Goal: Task Accomplishment & Management: Use online tool/utility

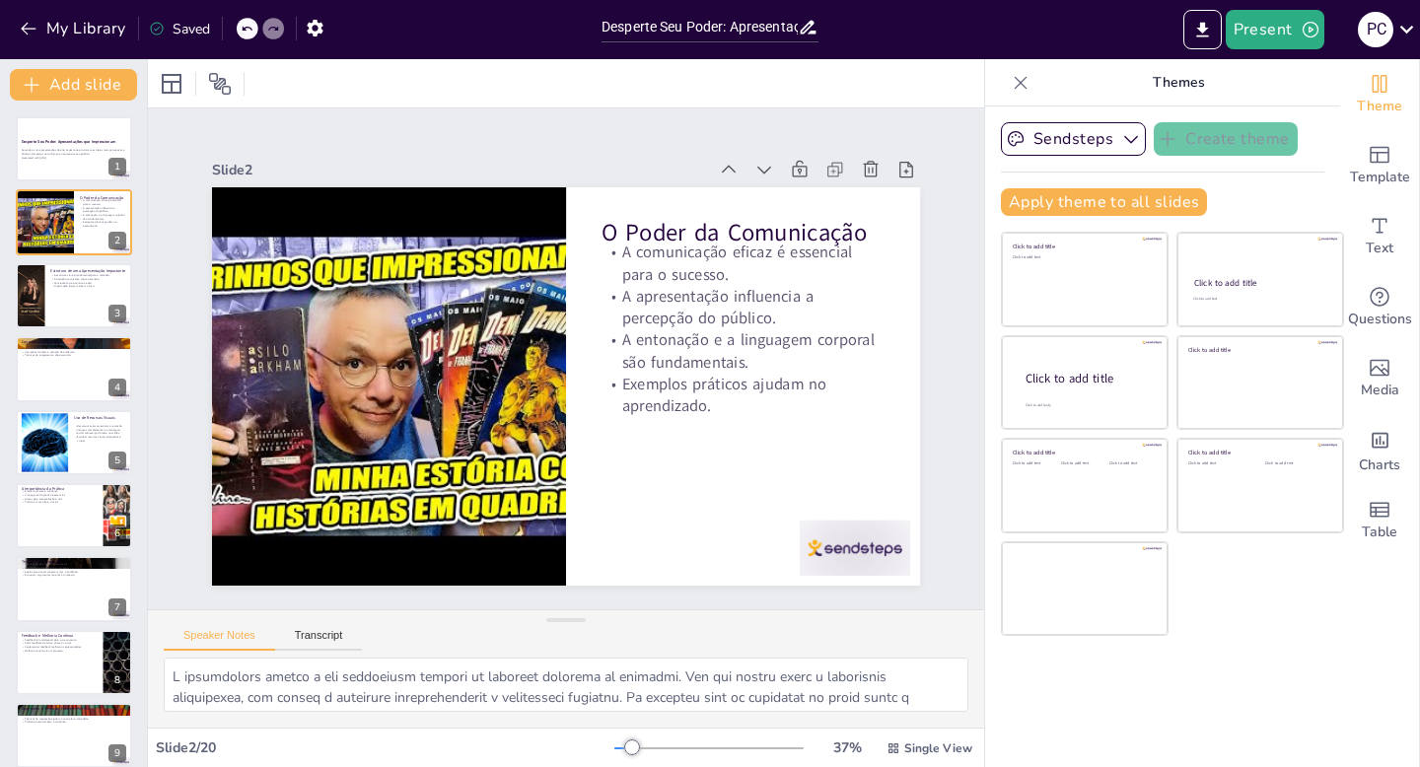
checkbox input "true"
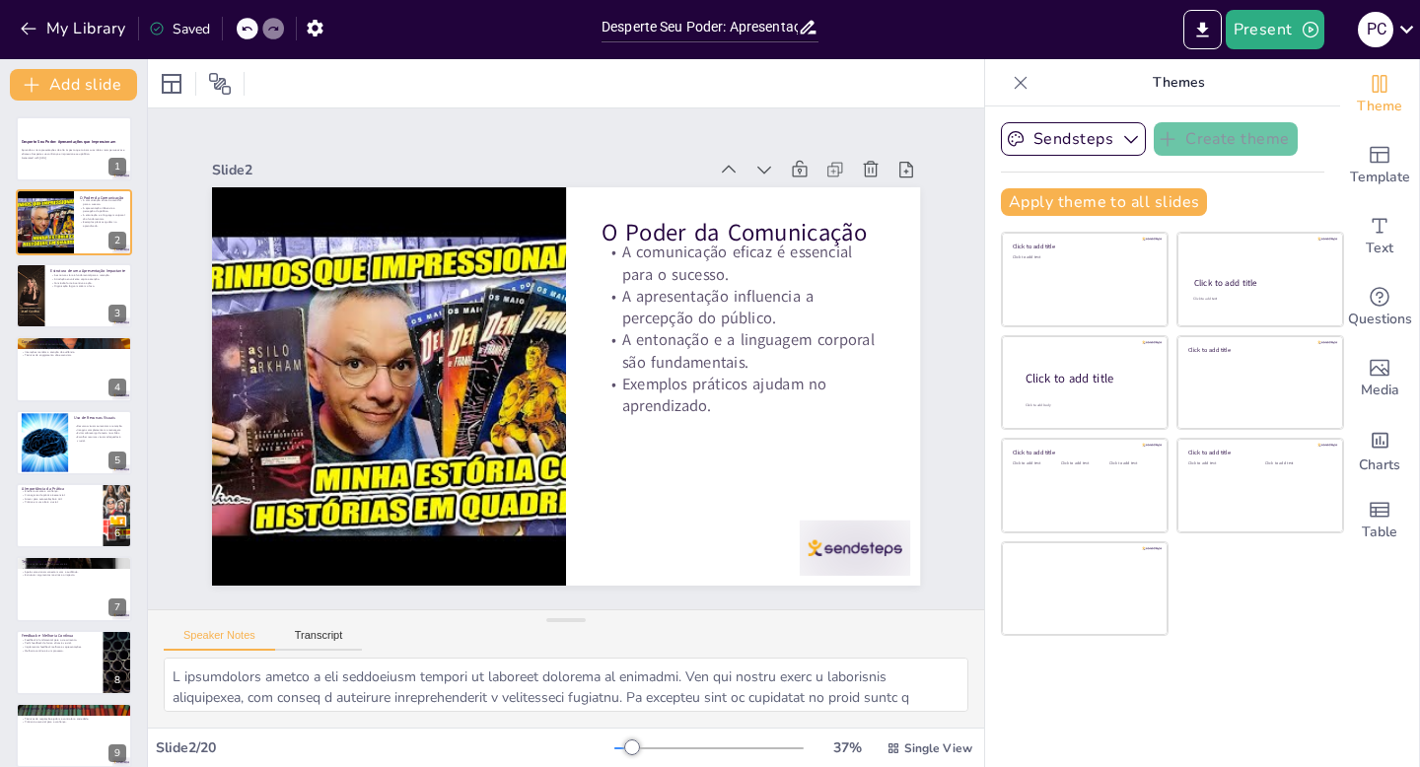
checkbox input "true"
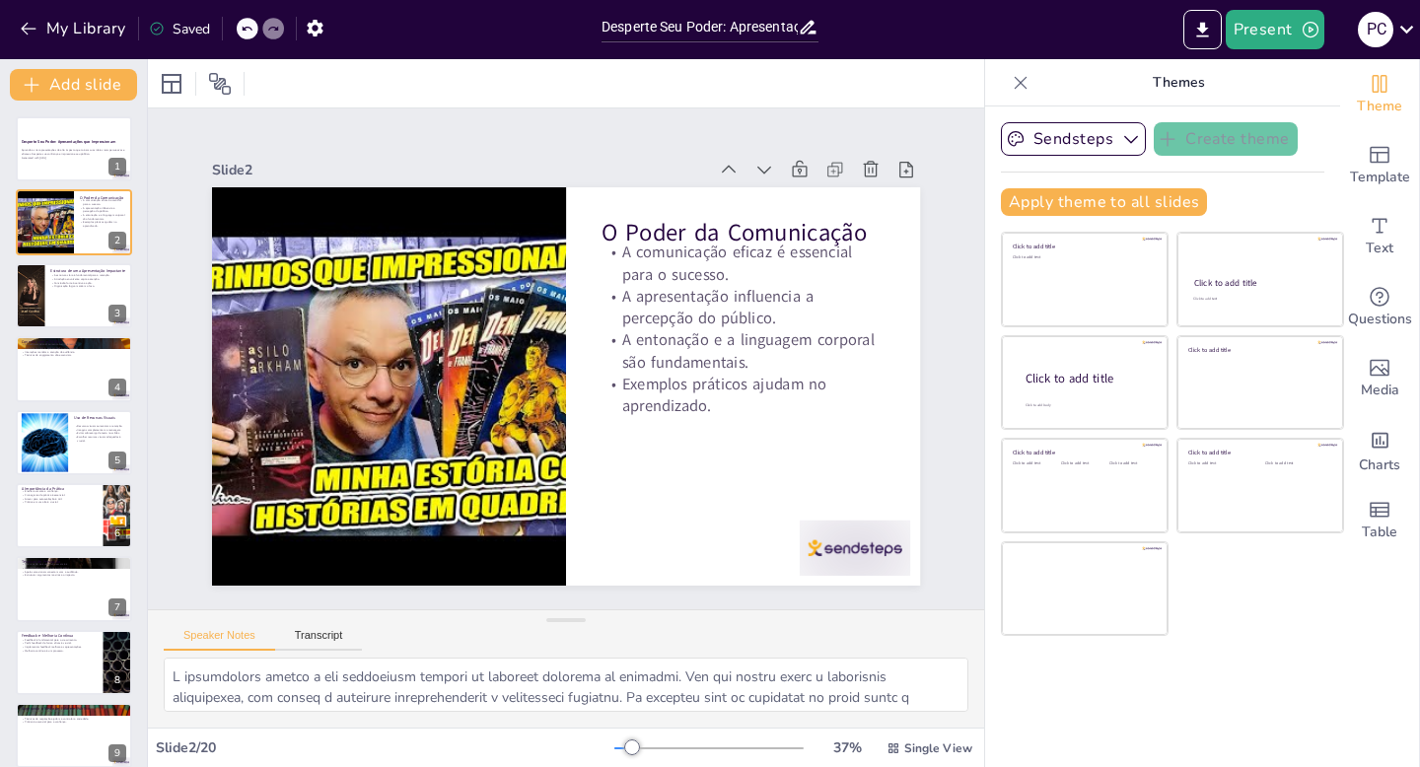
checkbox input "true"
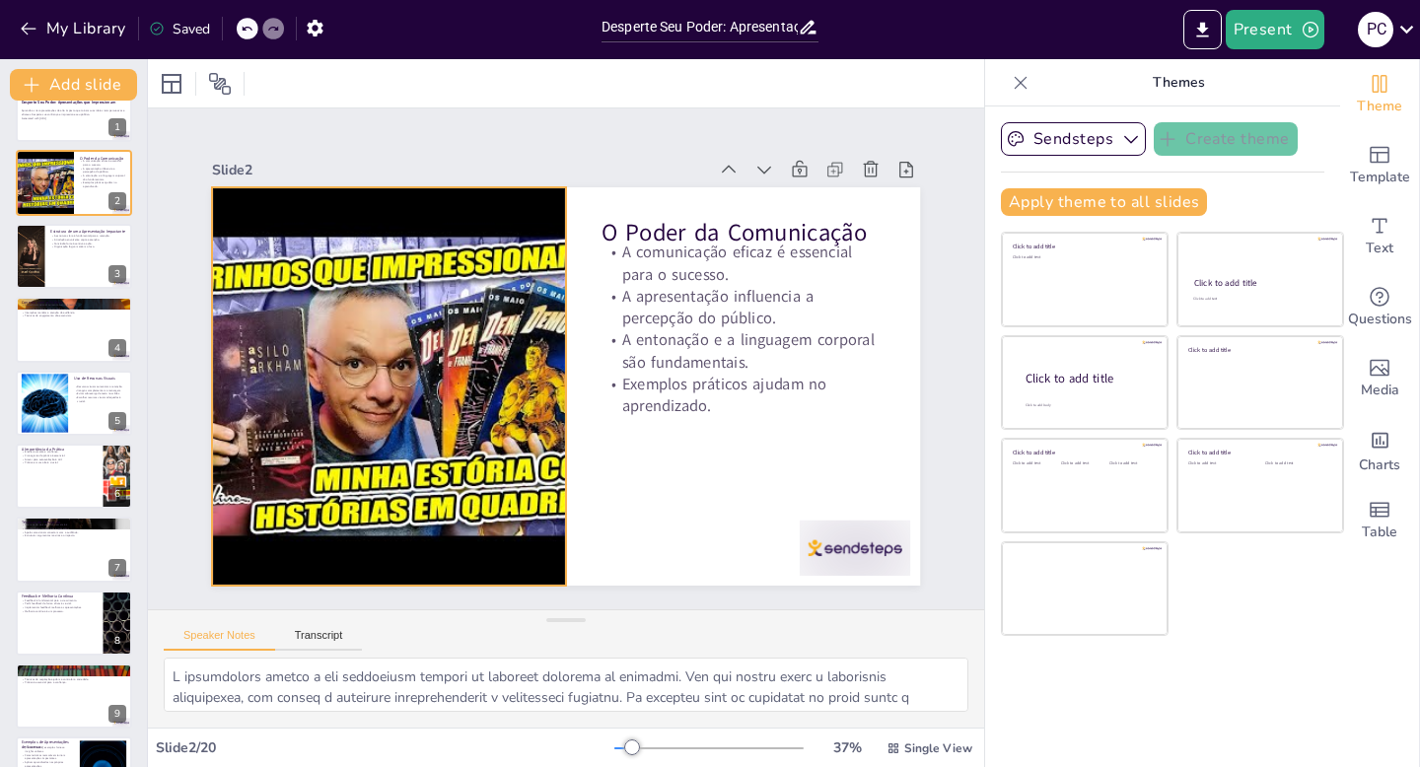
checkbox input "true"
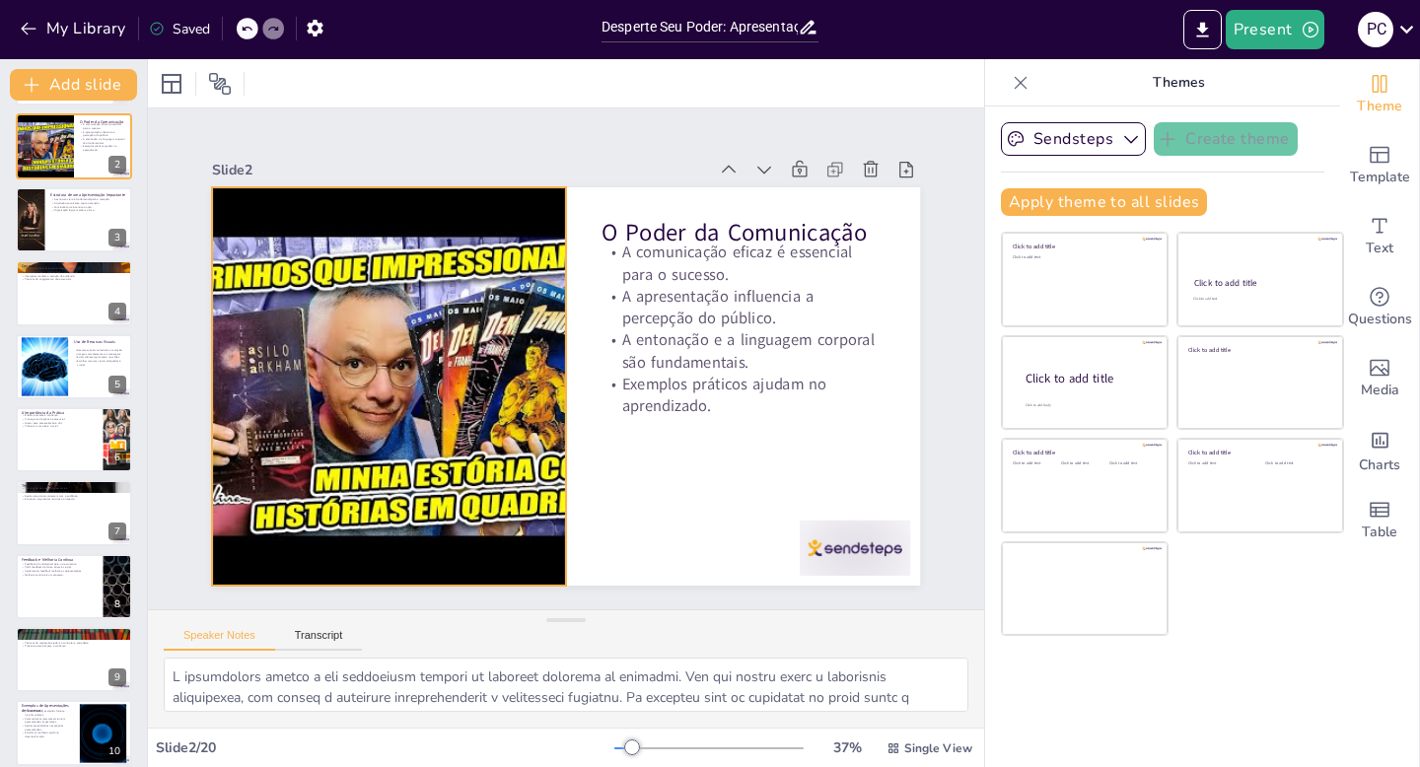
scroll to position [79, 0]
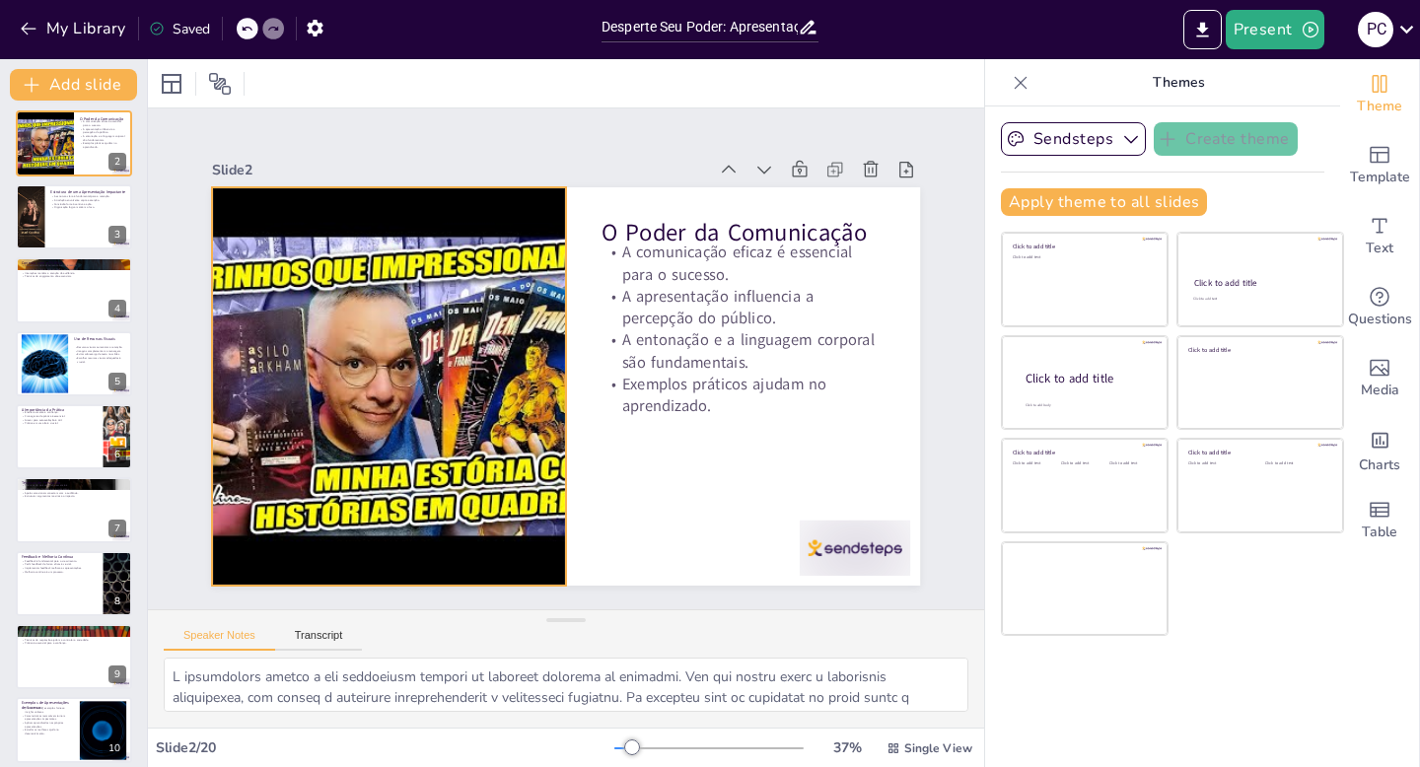
checkbox input "true"
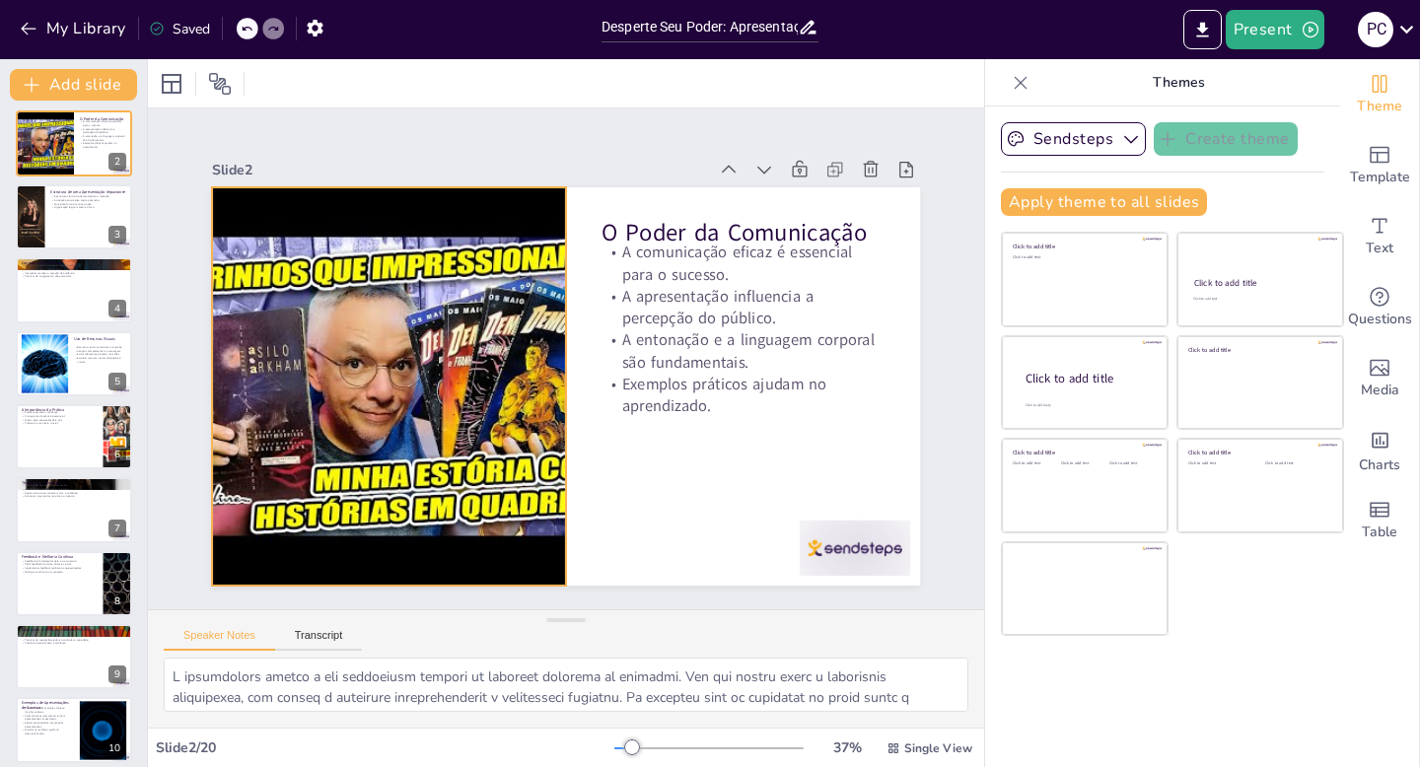
checkbox input "true"
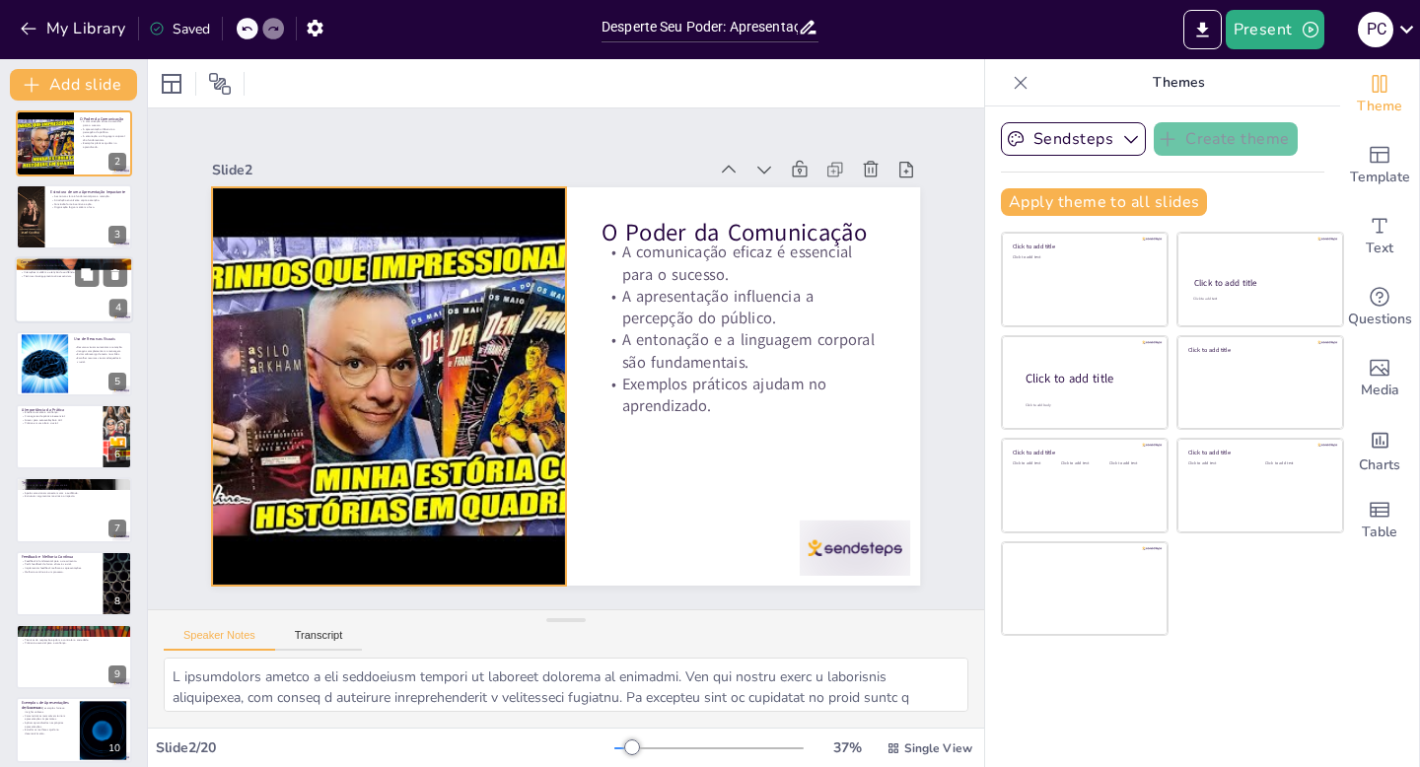
checkbox input "true"
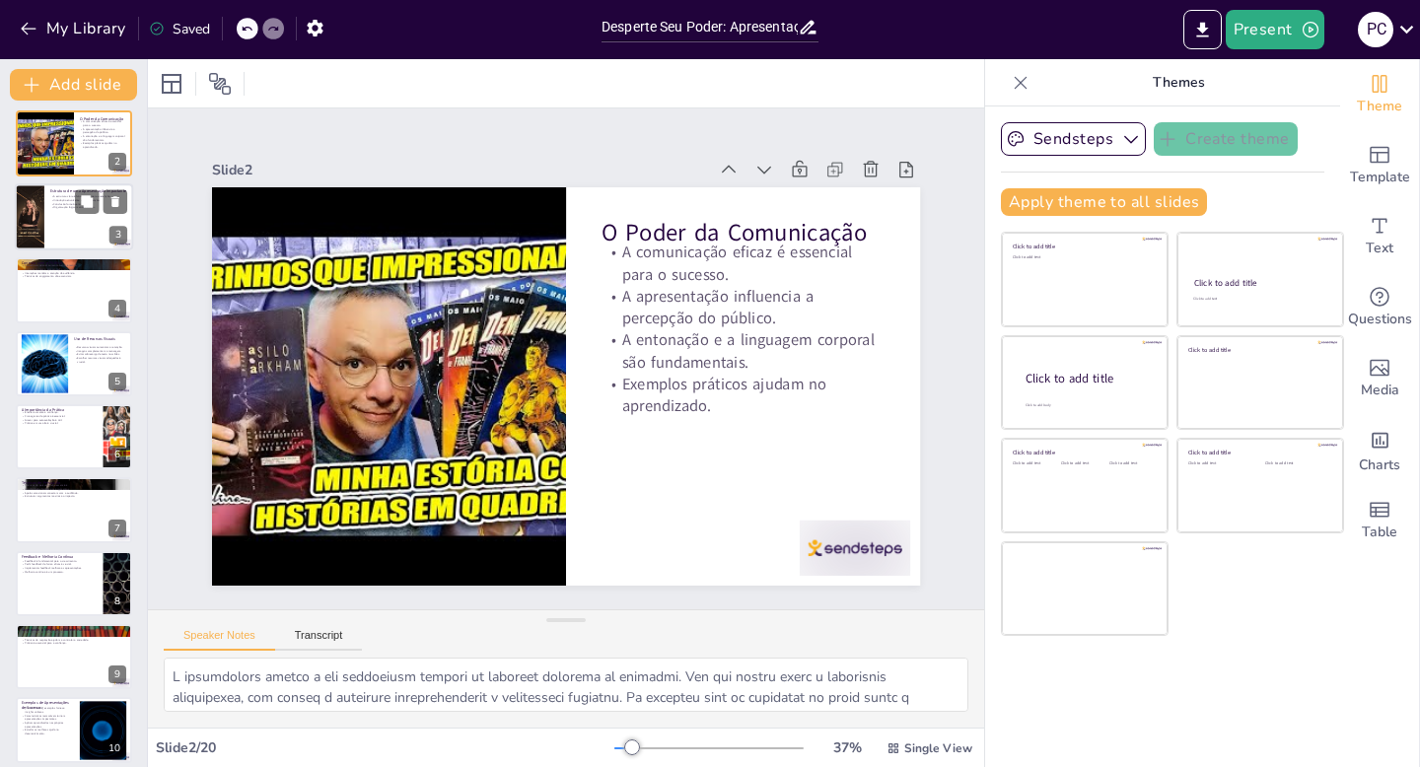
checkbox input "true"
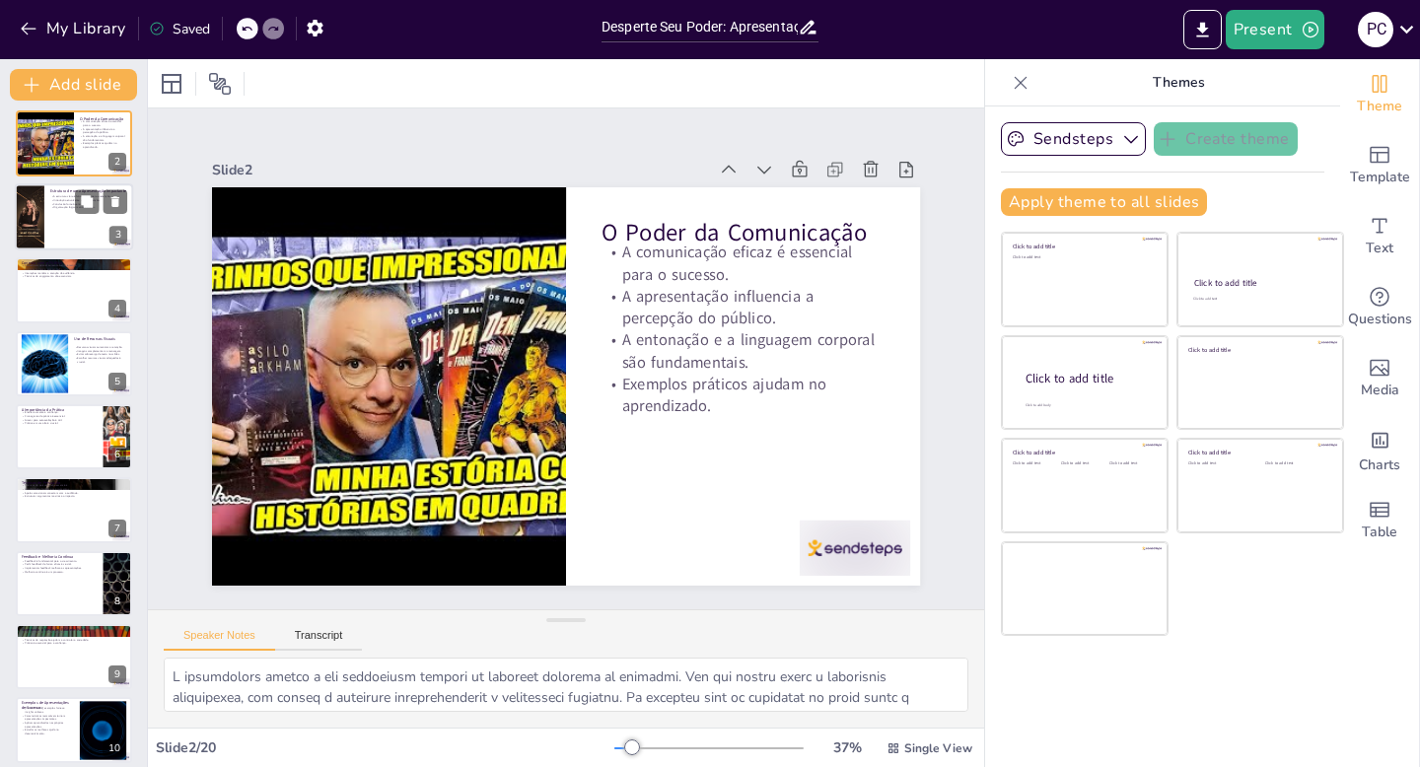
click at [60, 224] on div at bounding box center [74, 216] width 118 height 67
checkbox input "true"
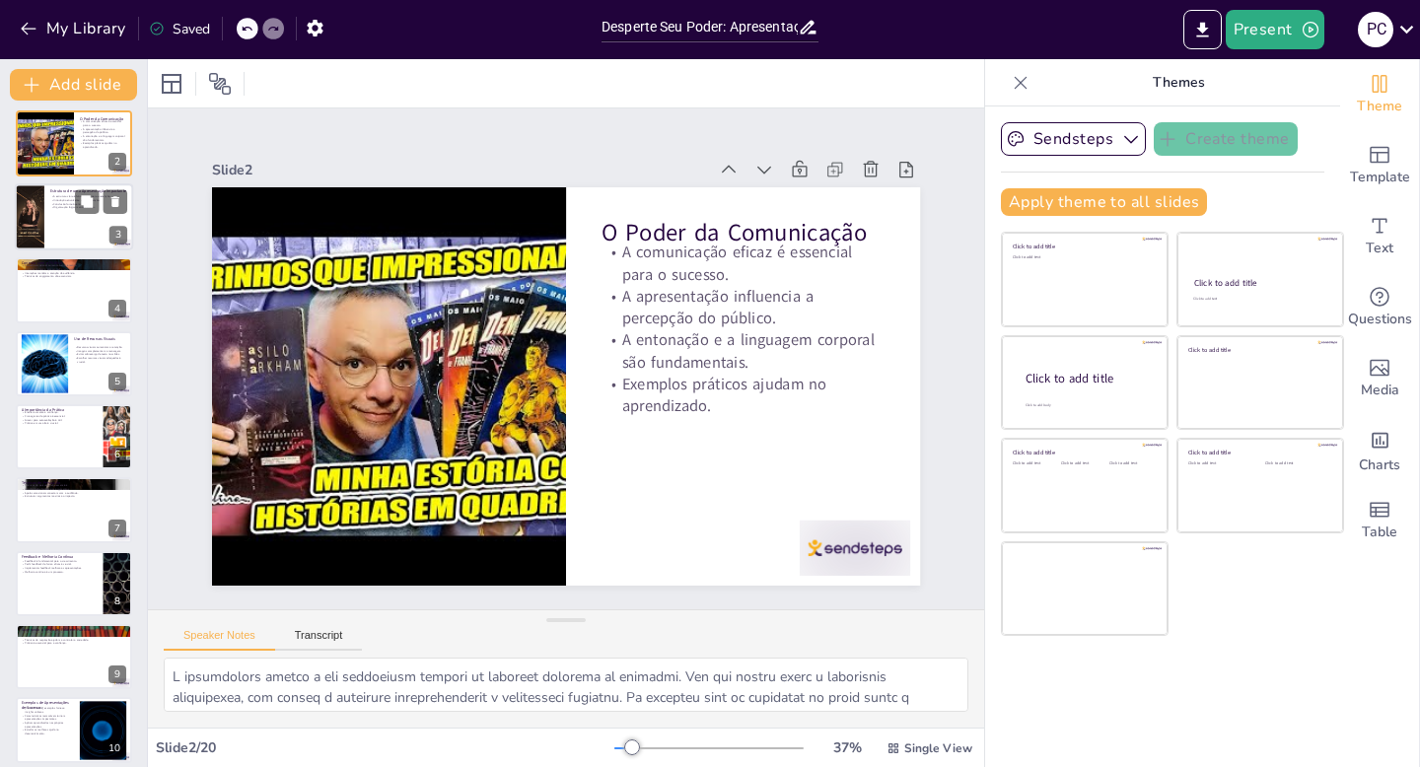
checkbox input "true"
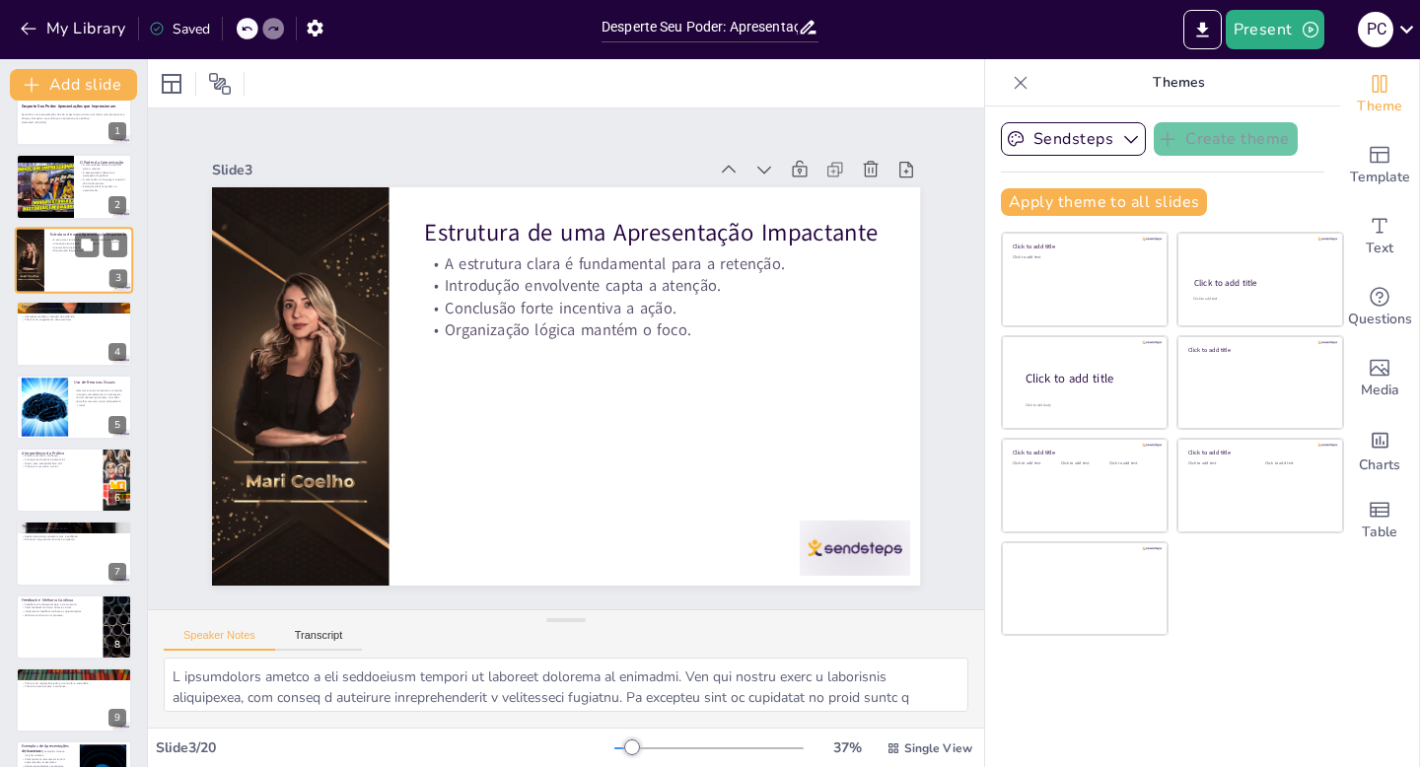
checkbox input "true"
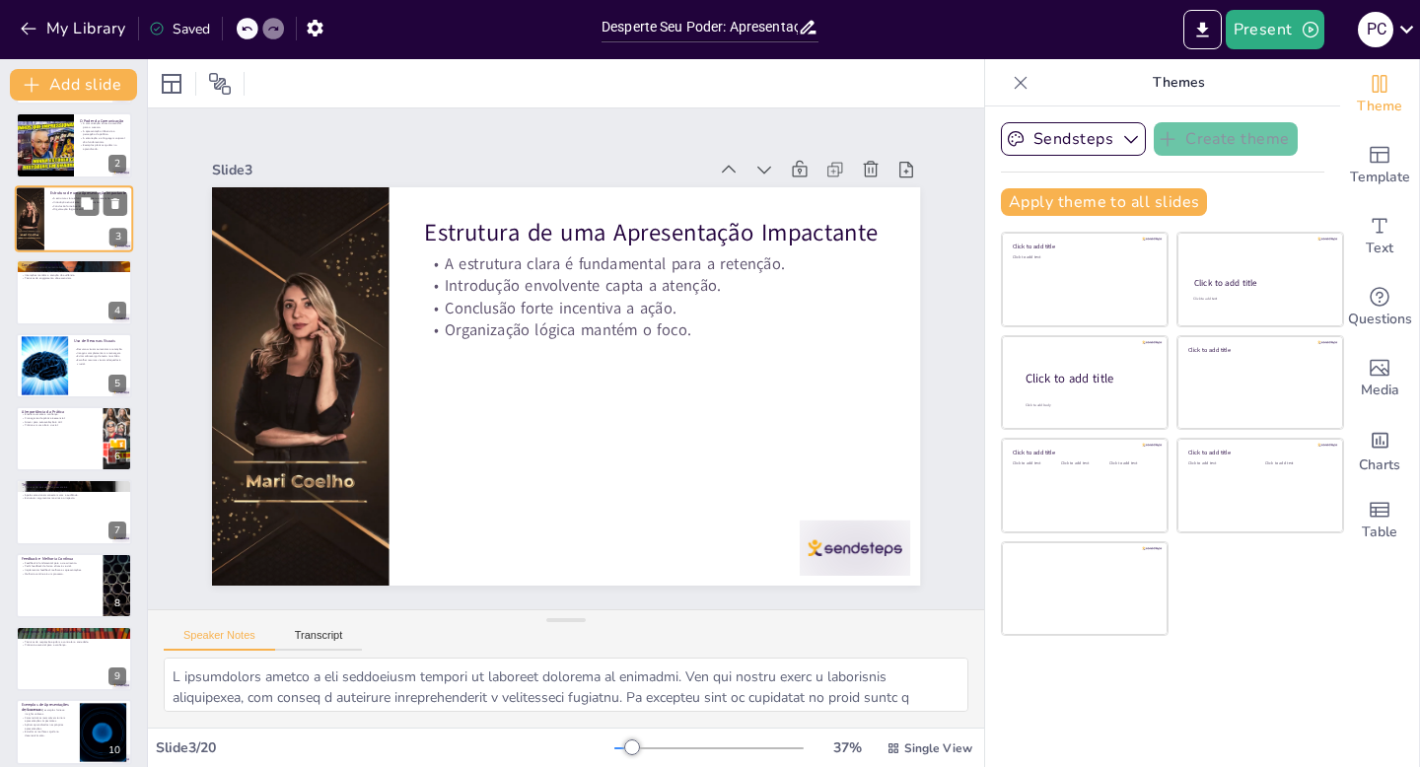
checkbox input "true"
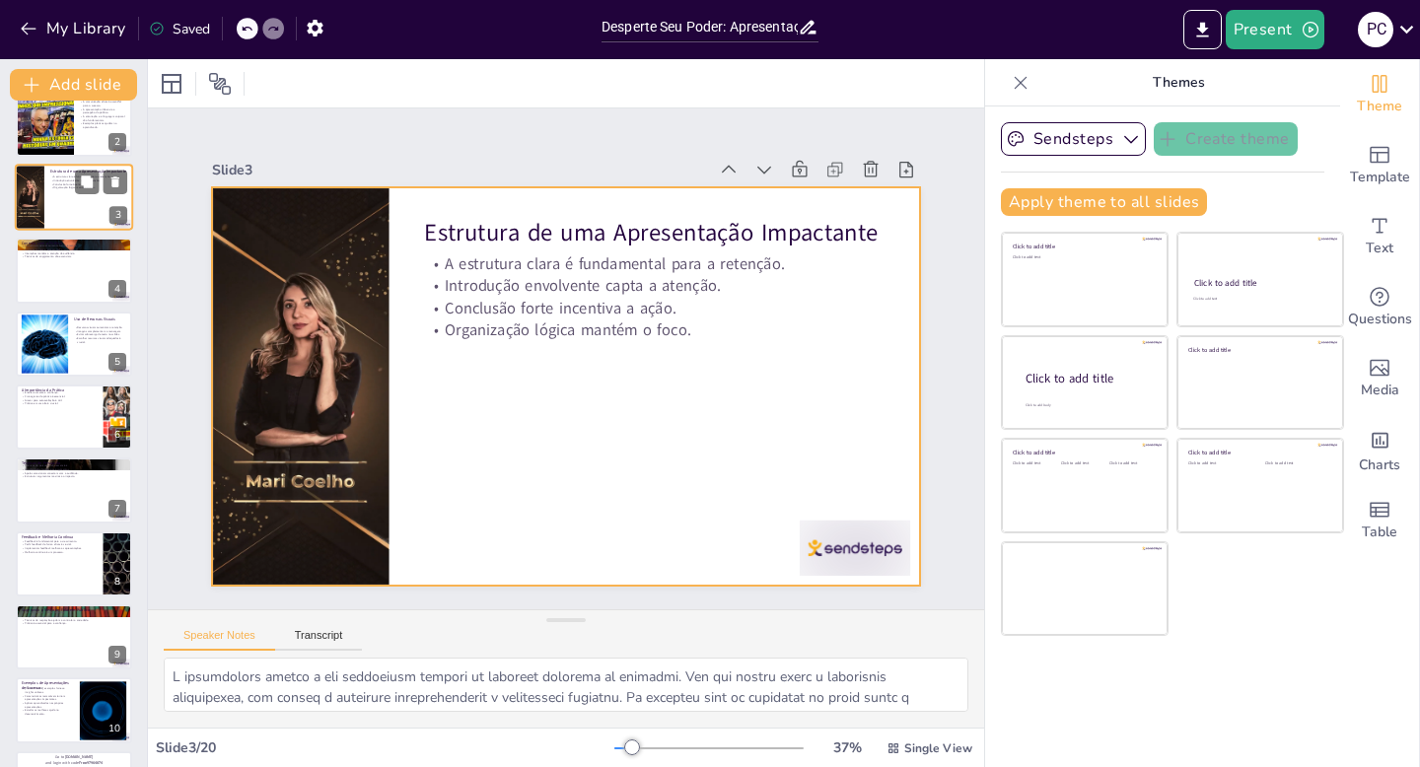
checkbox input "true"
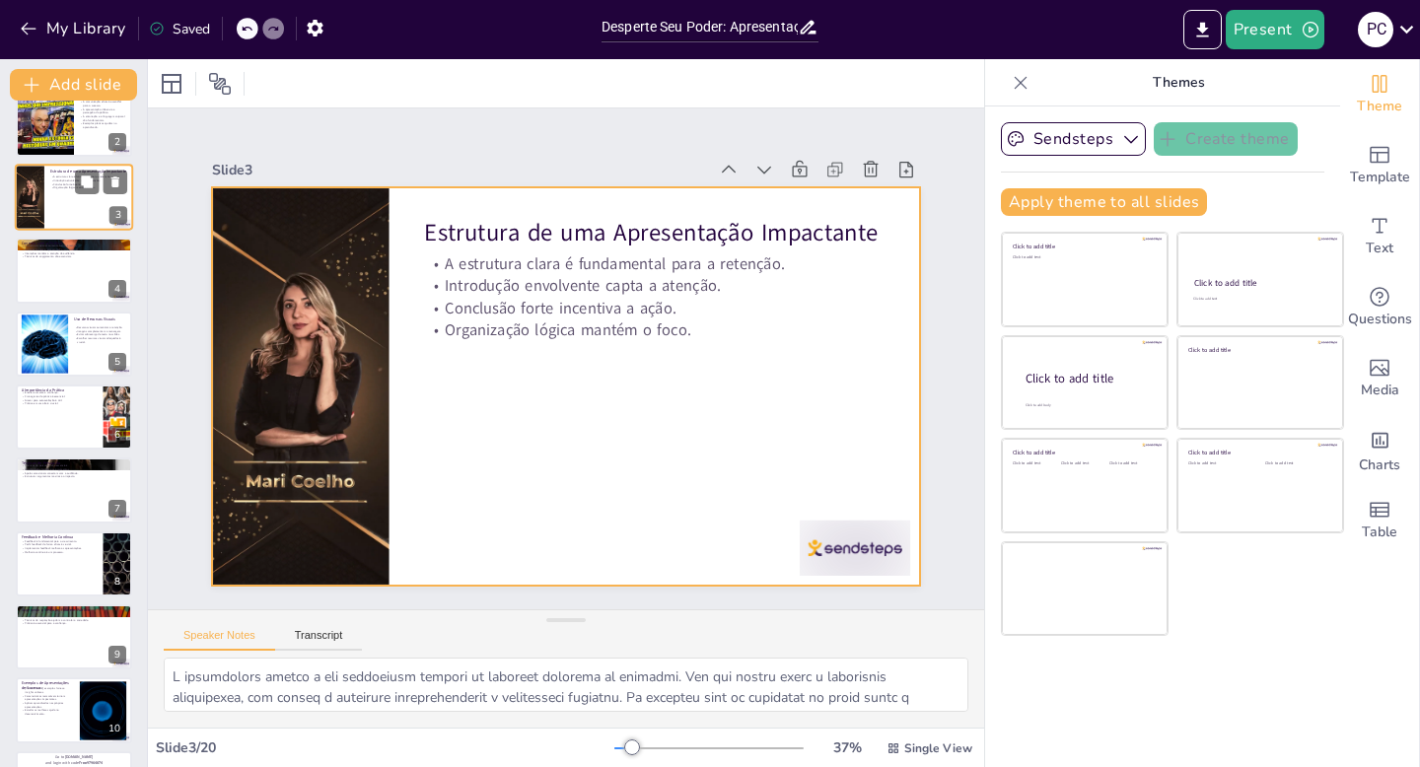
checkbox input "true"
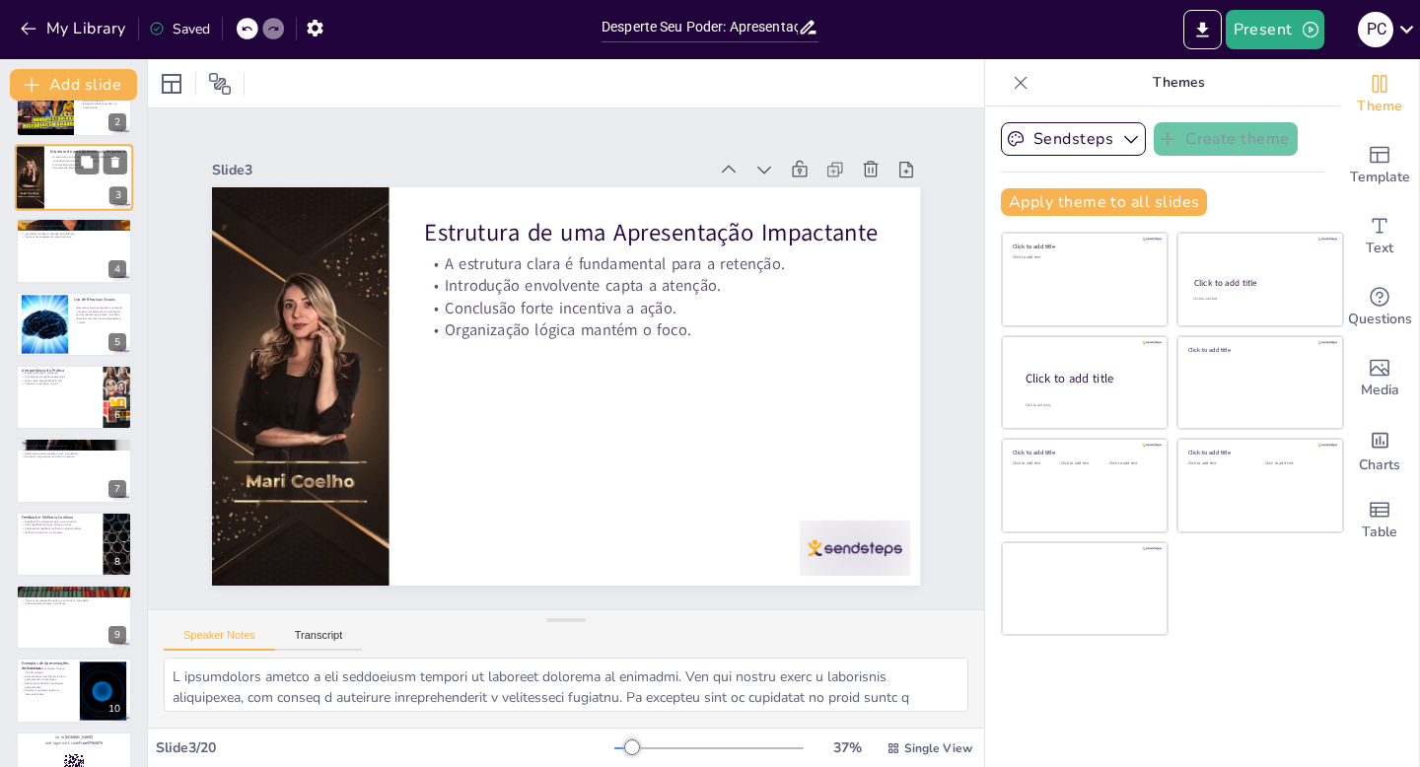
checkbox input "true"
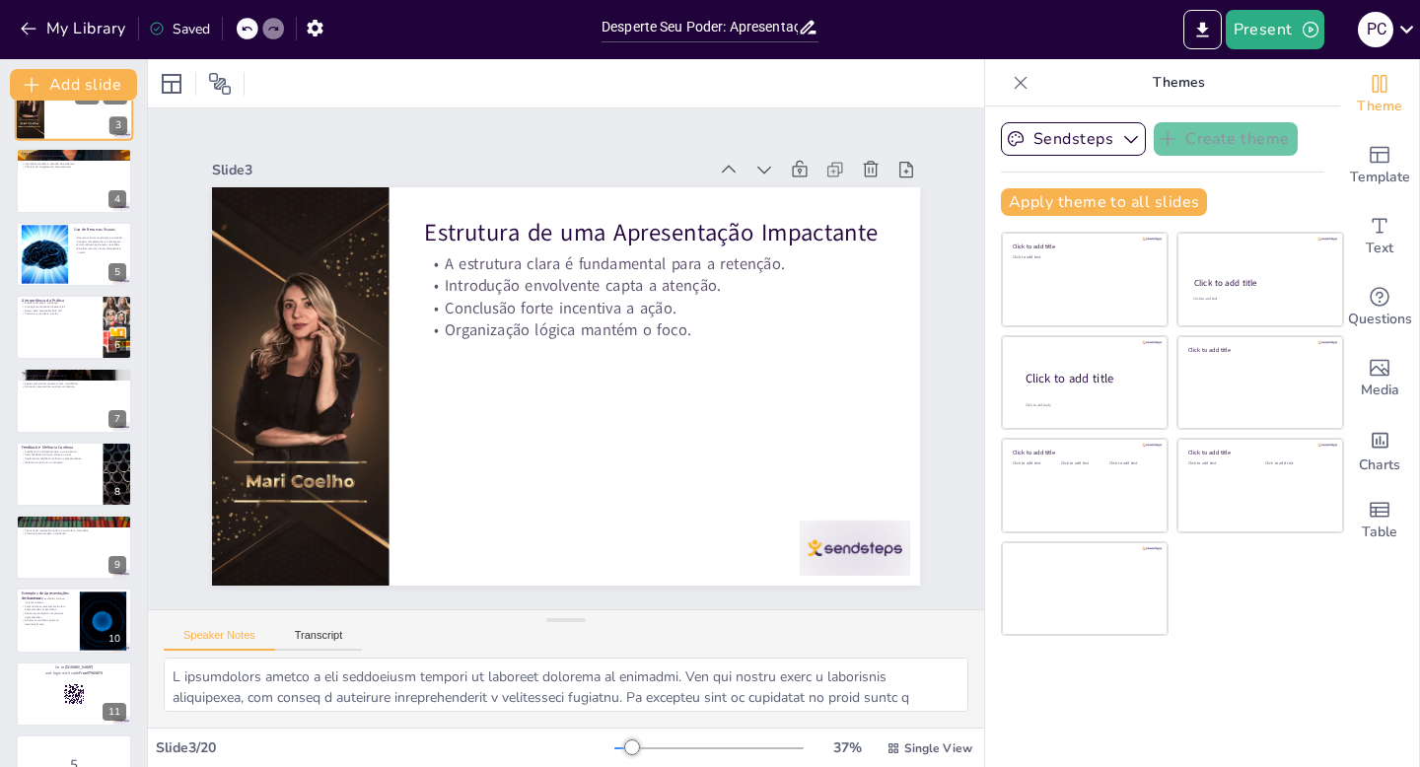
checkbox input "true"
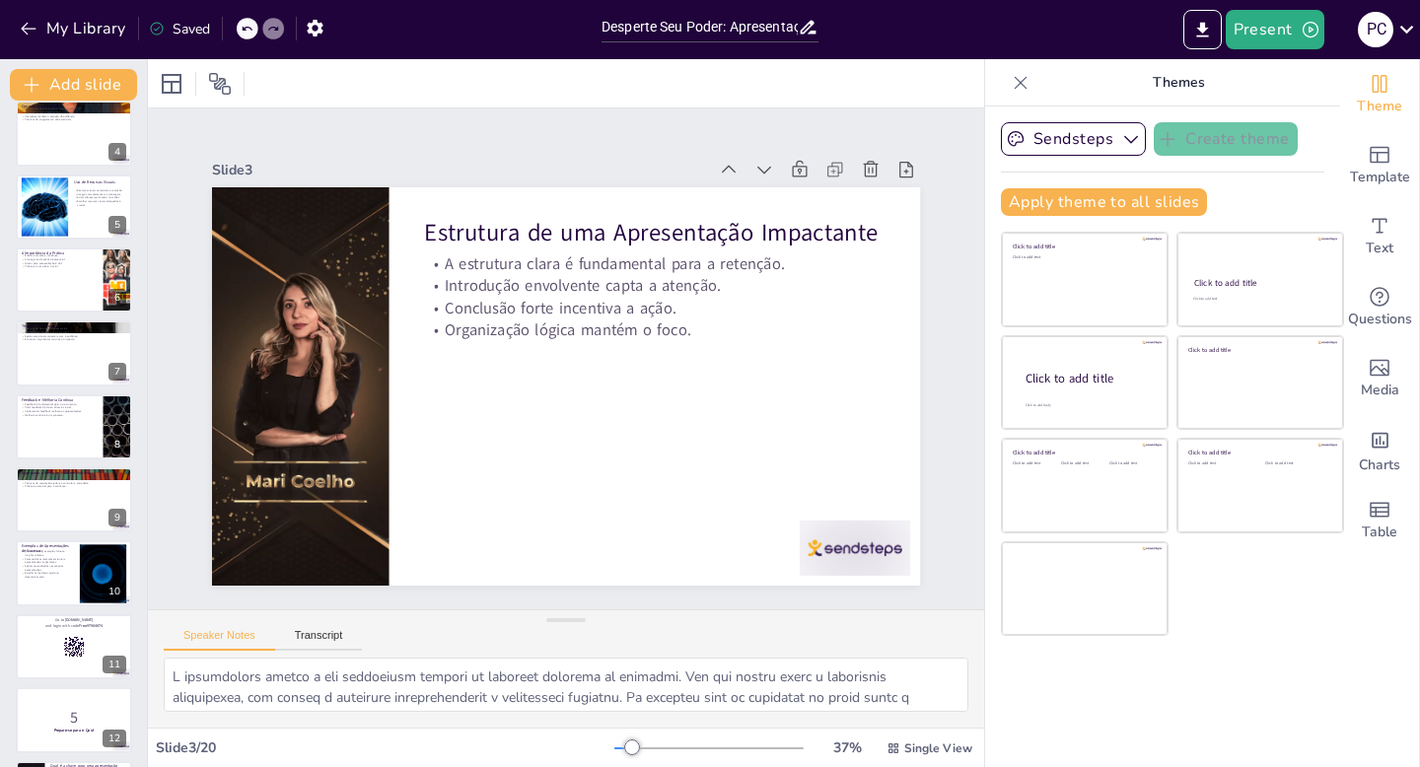
checkbox input "true"
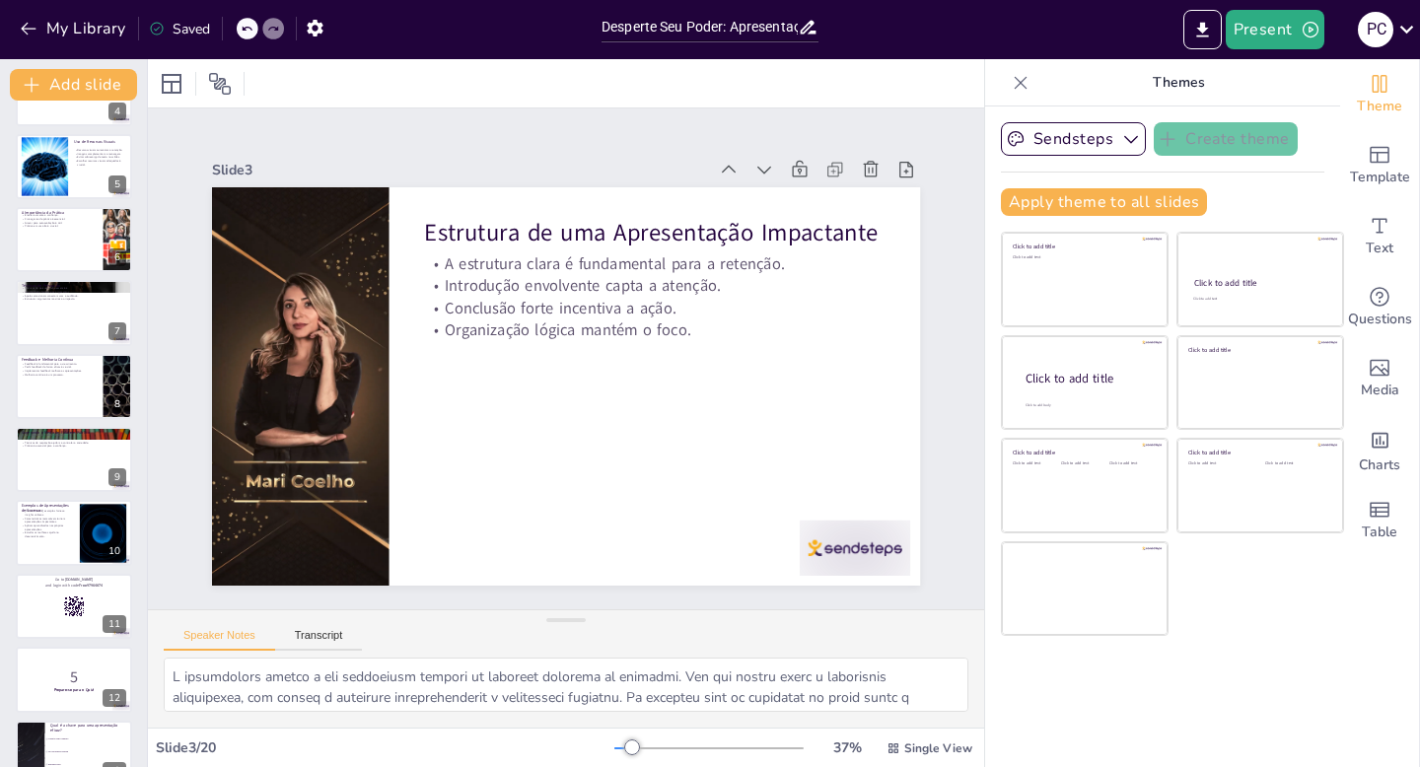
checkbox input "true"
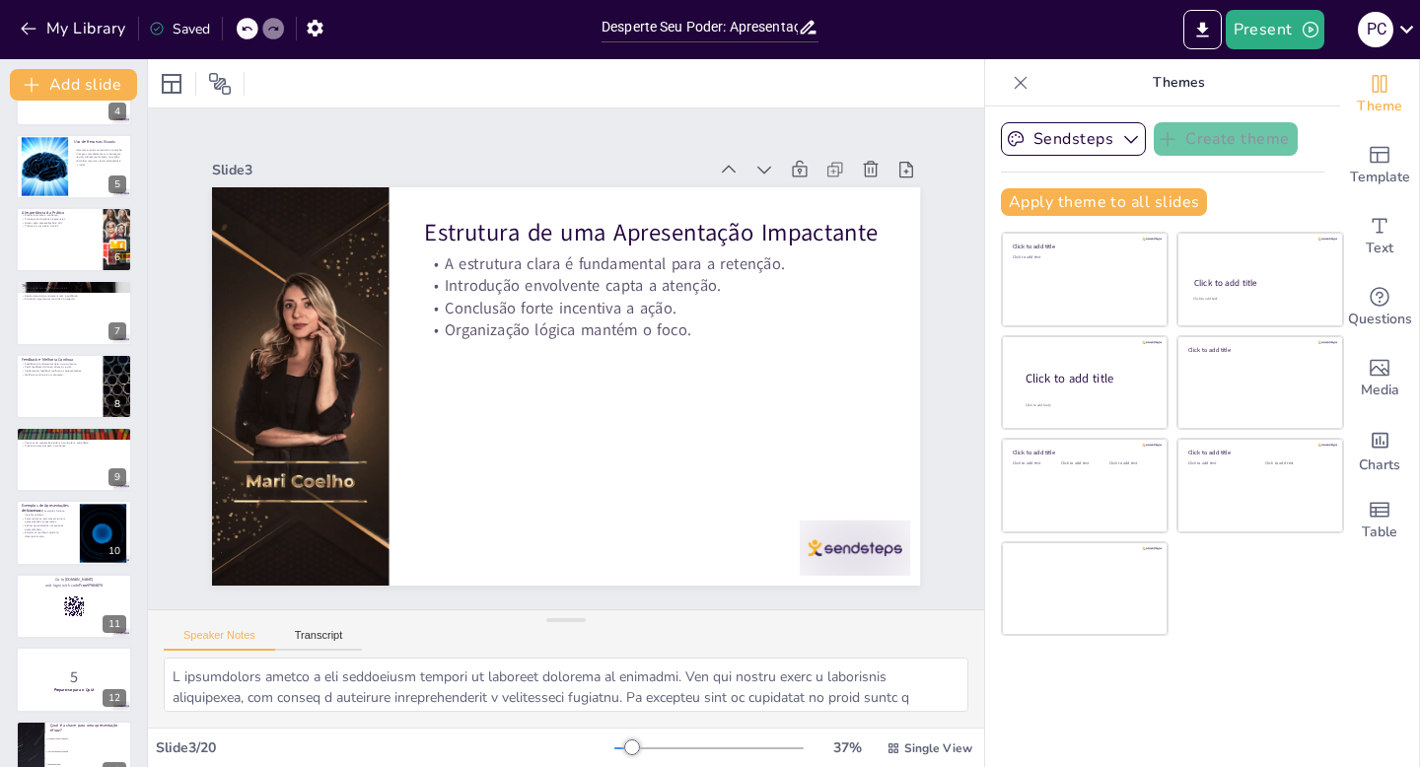
checkbox input "true"
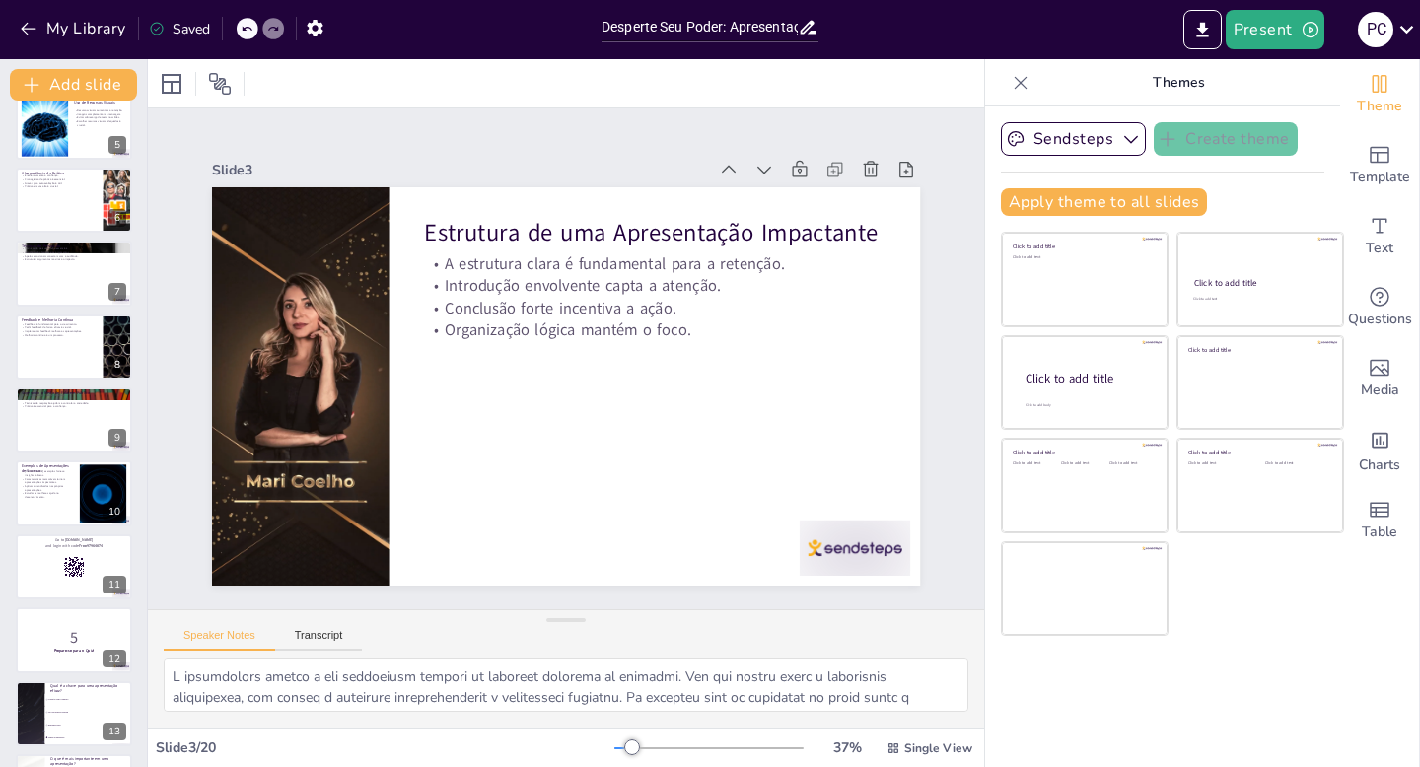
checkbox input "true"
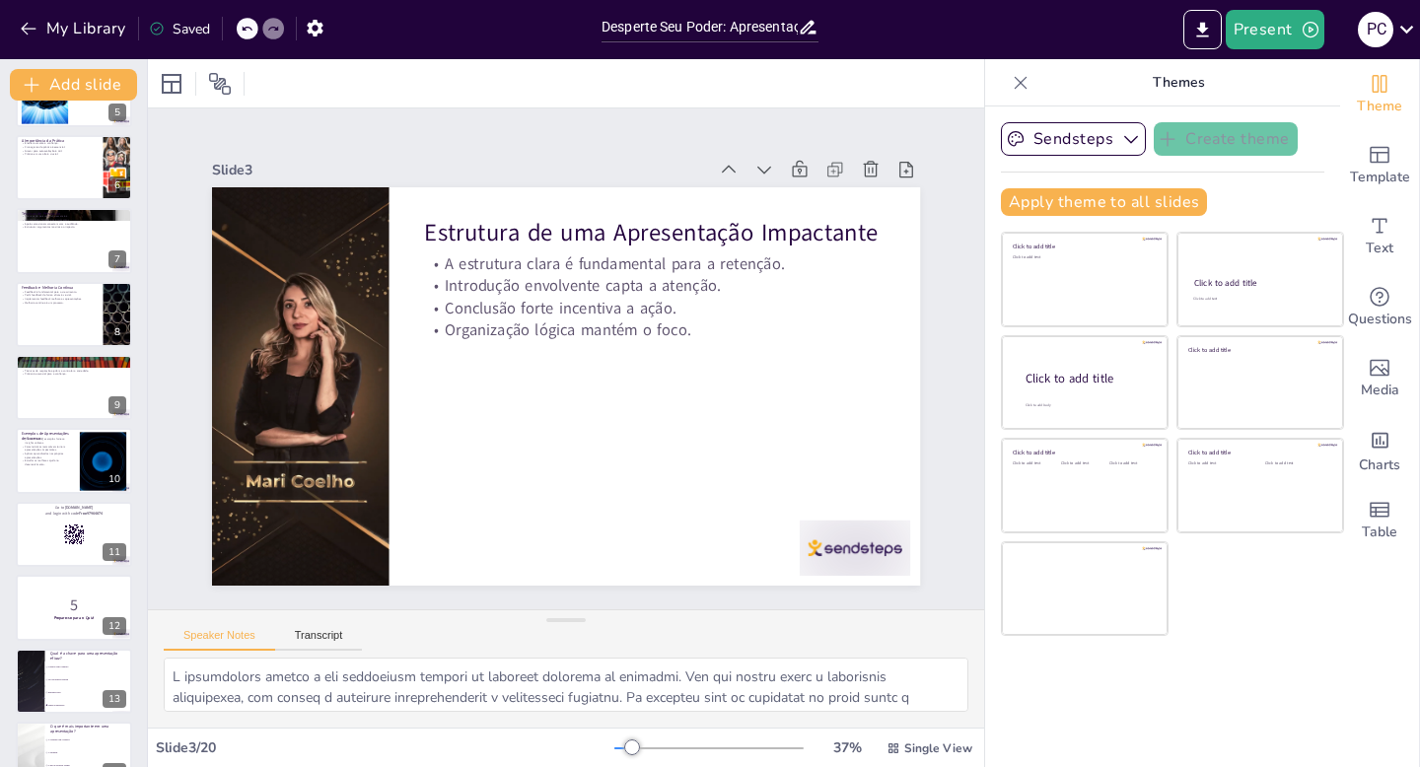
checkbox input "true"
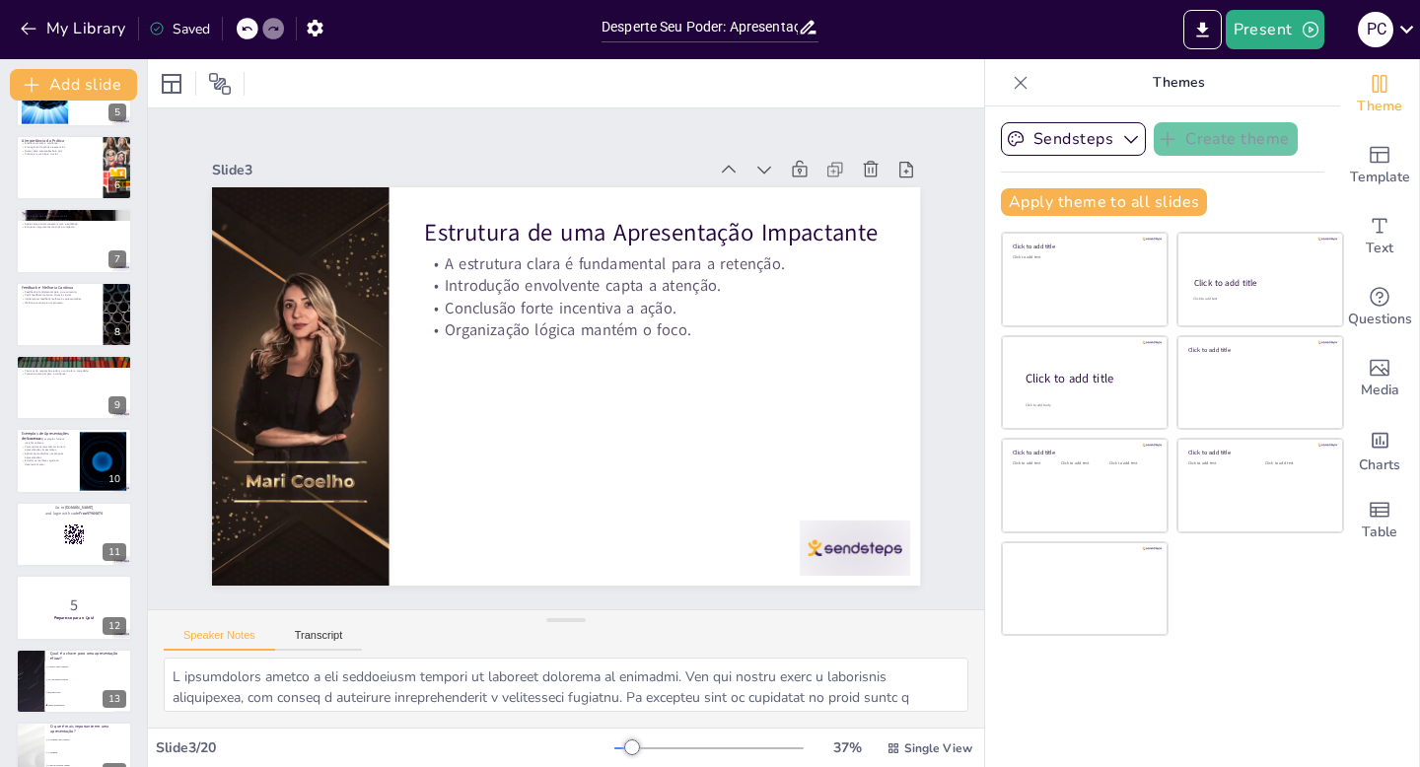
checkbox input "true"
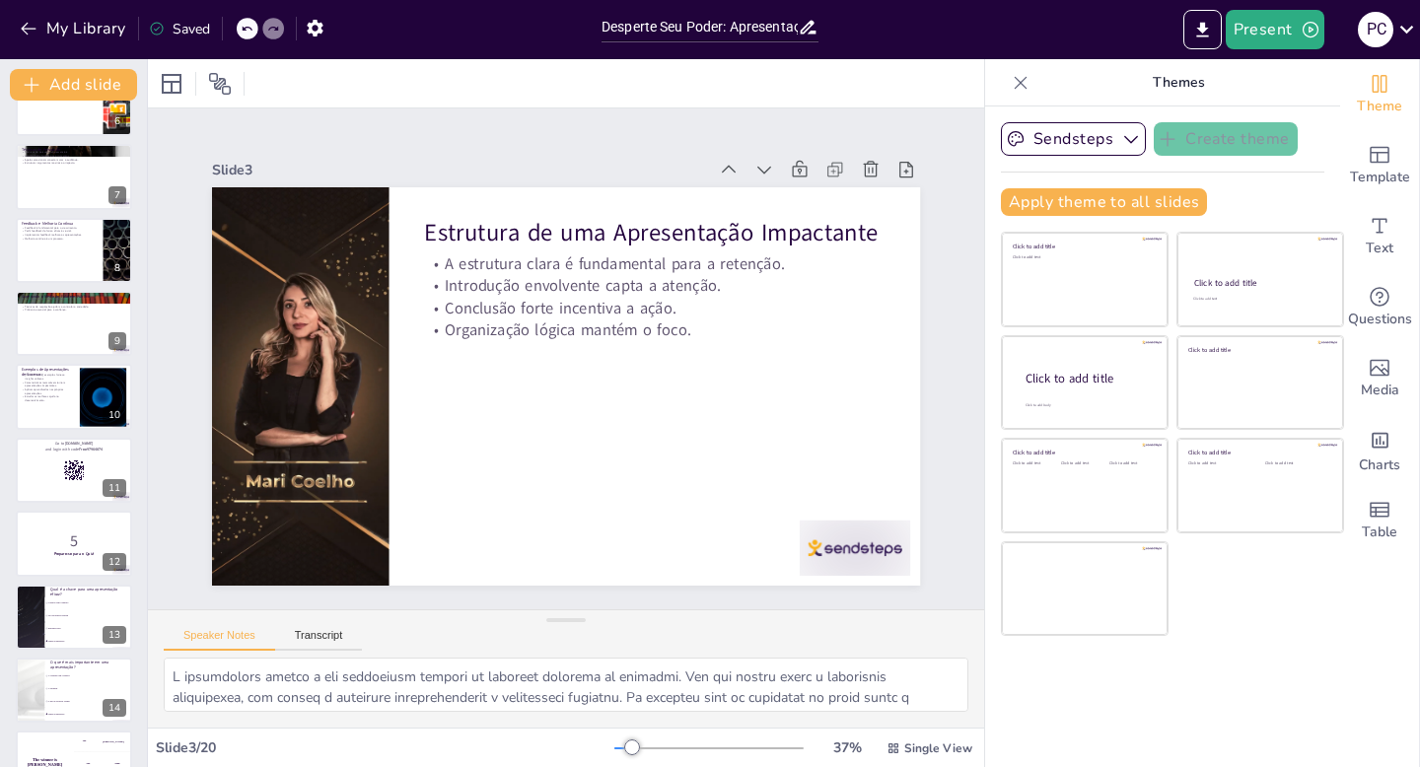
checkbox input "true"
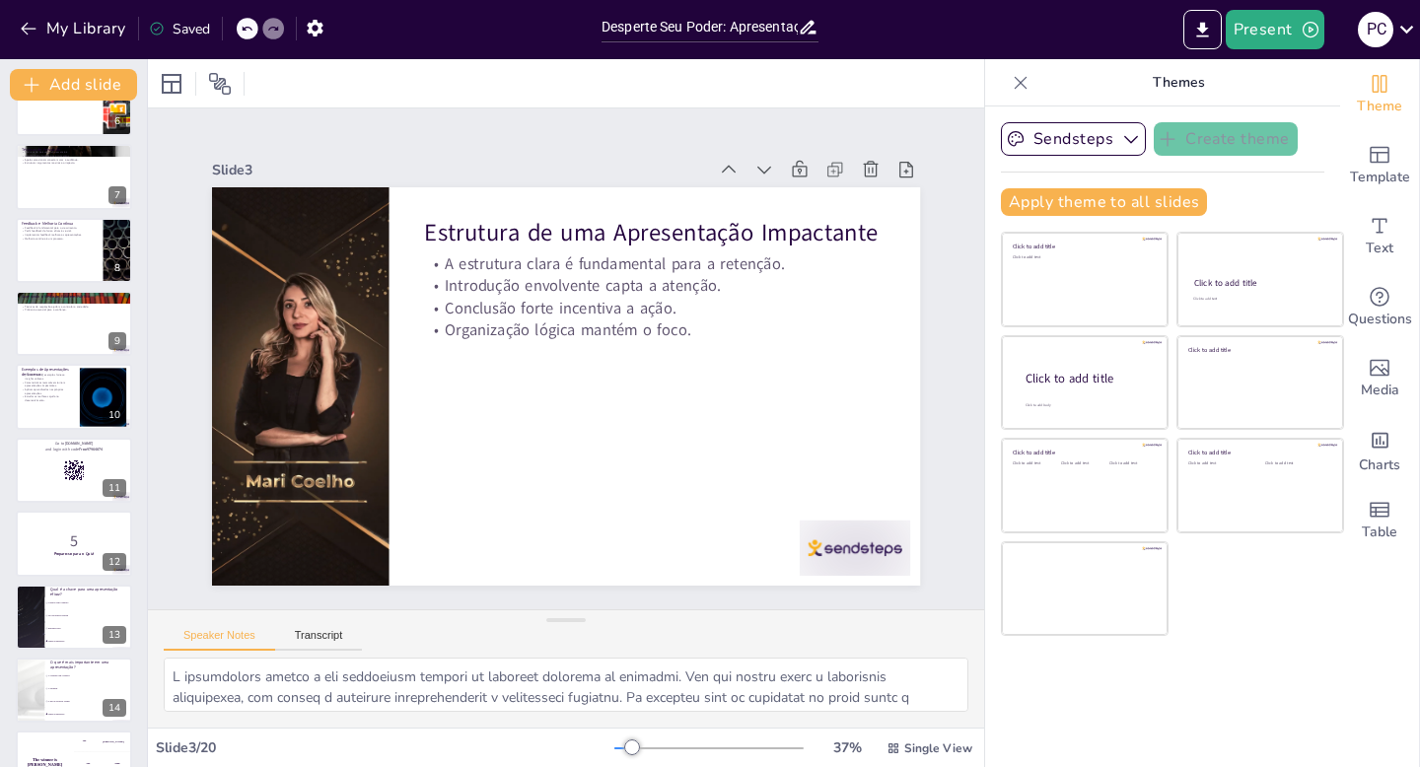
checkbox input "true"
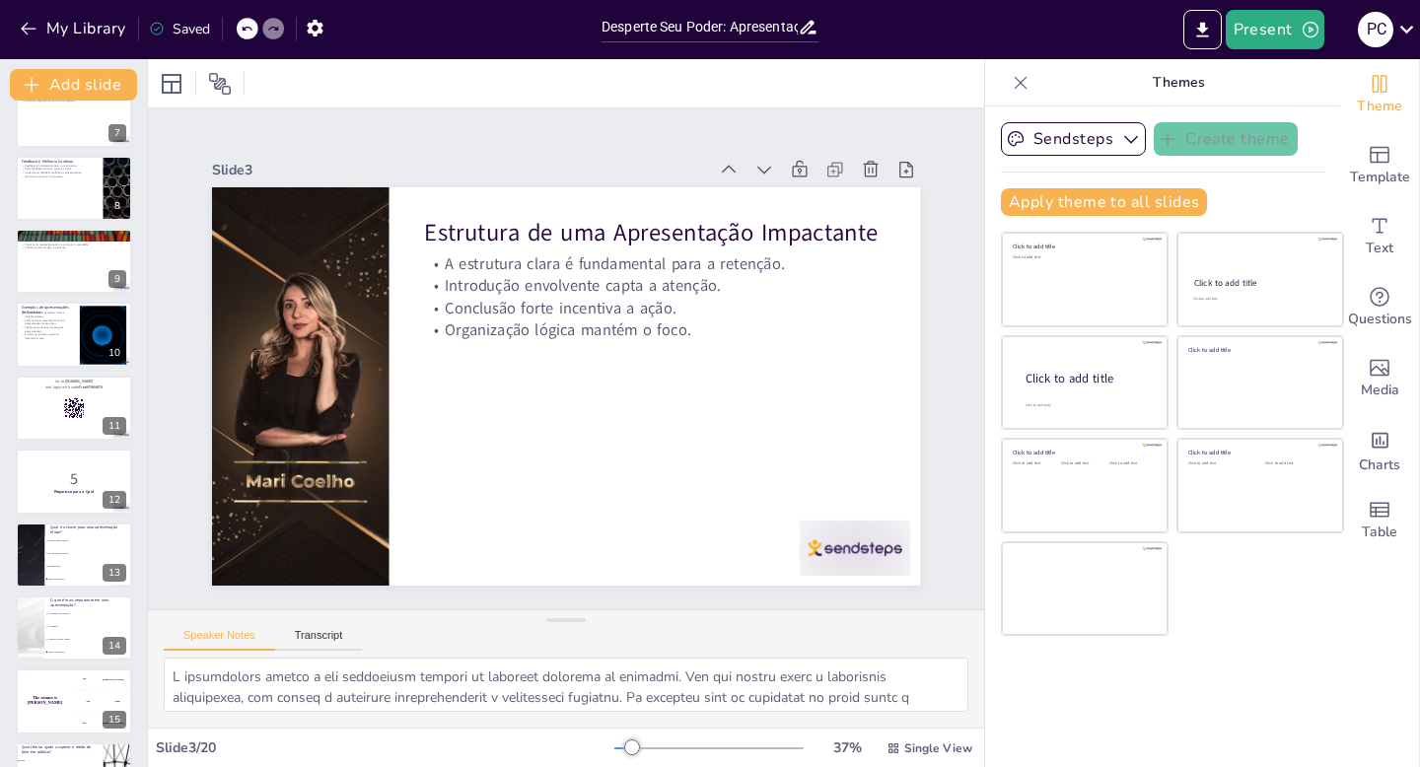
checkbox input "true"
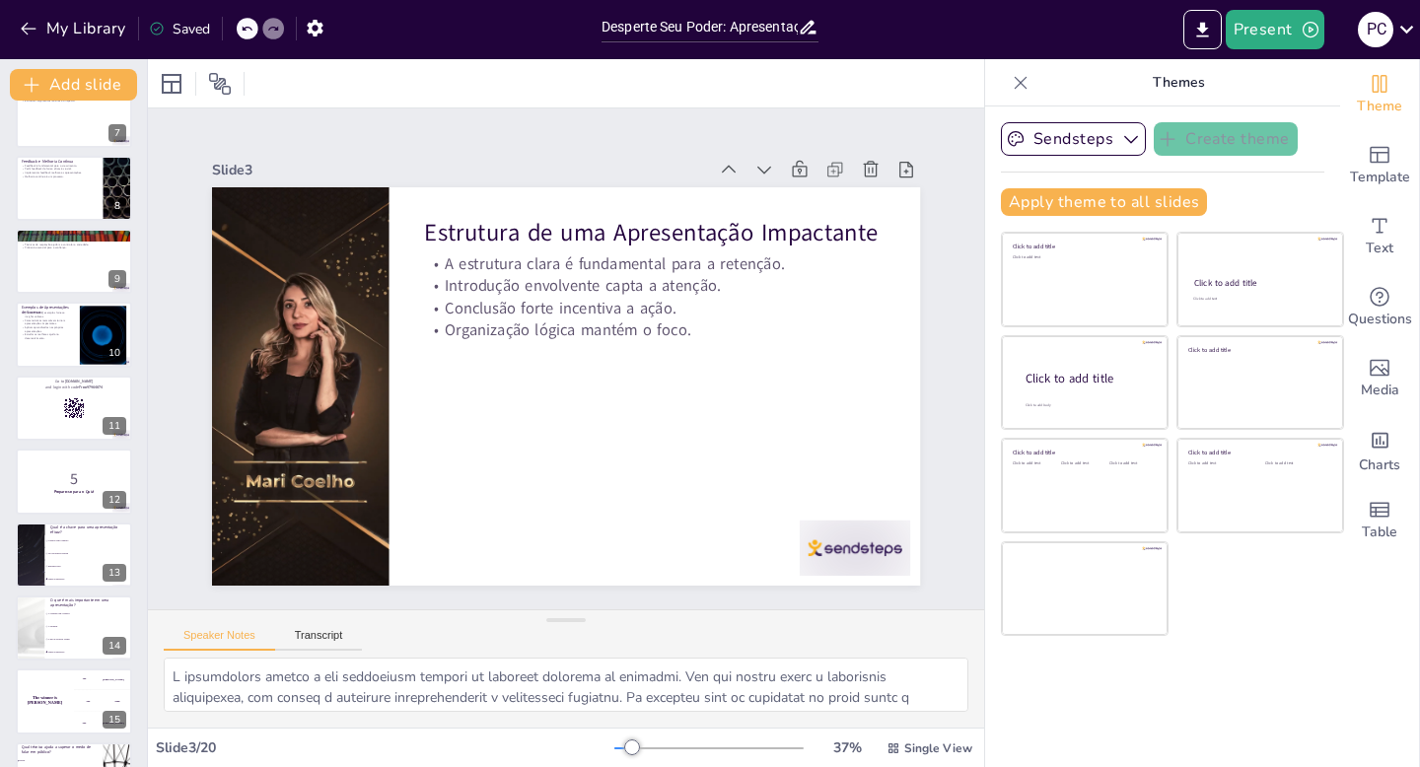
checkbox input "true"
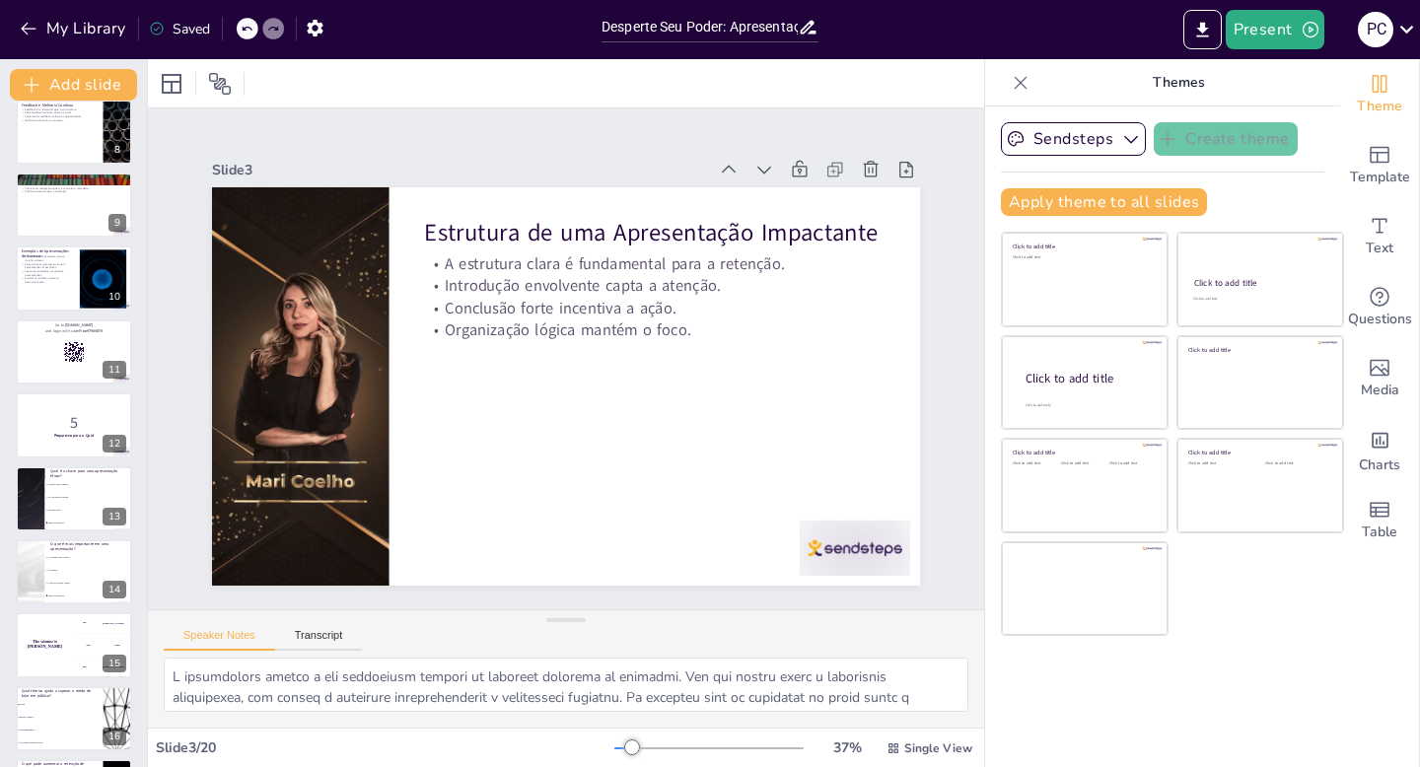
checkbox input "true"
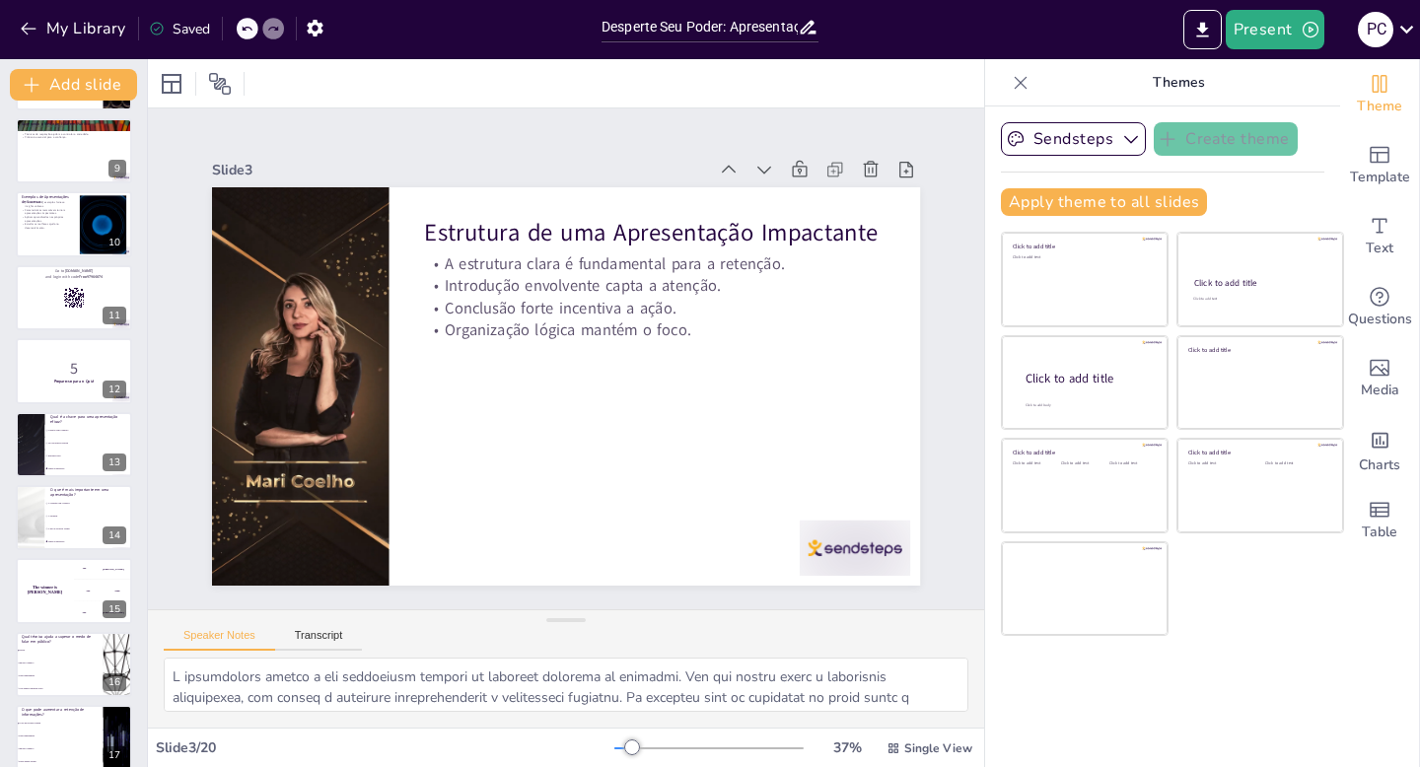
checkbox input "true"
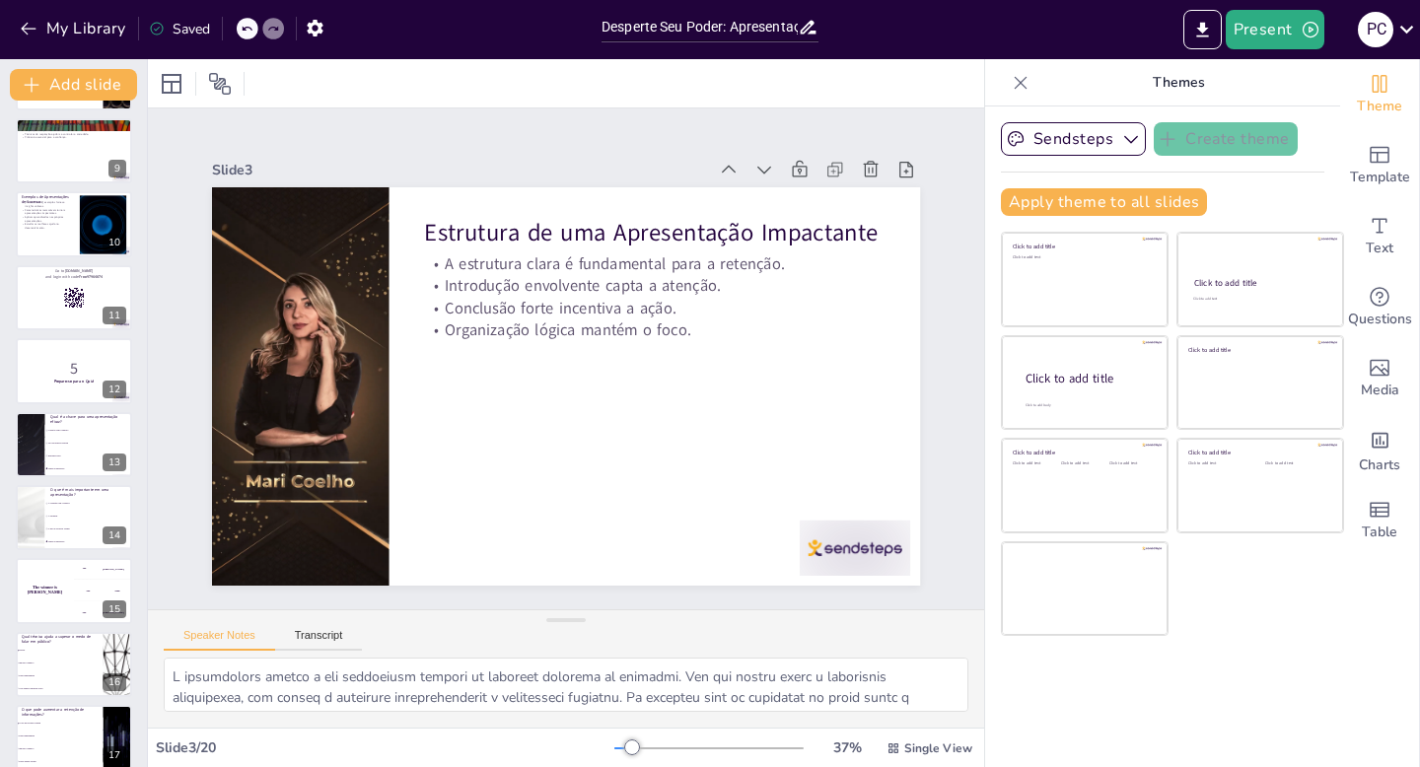
checkbox input "true"
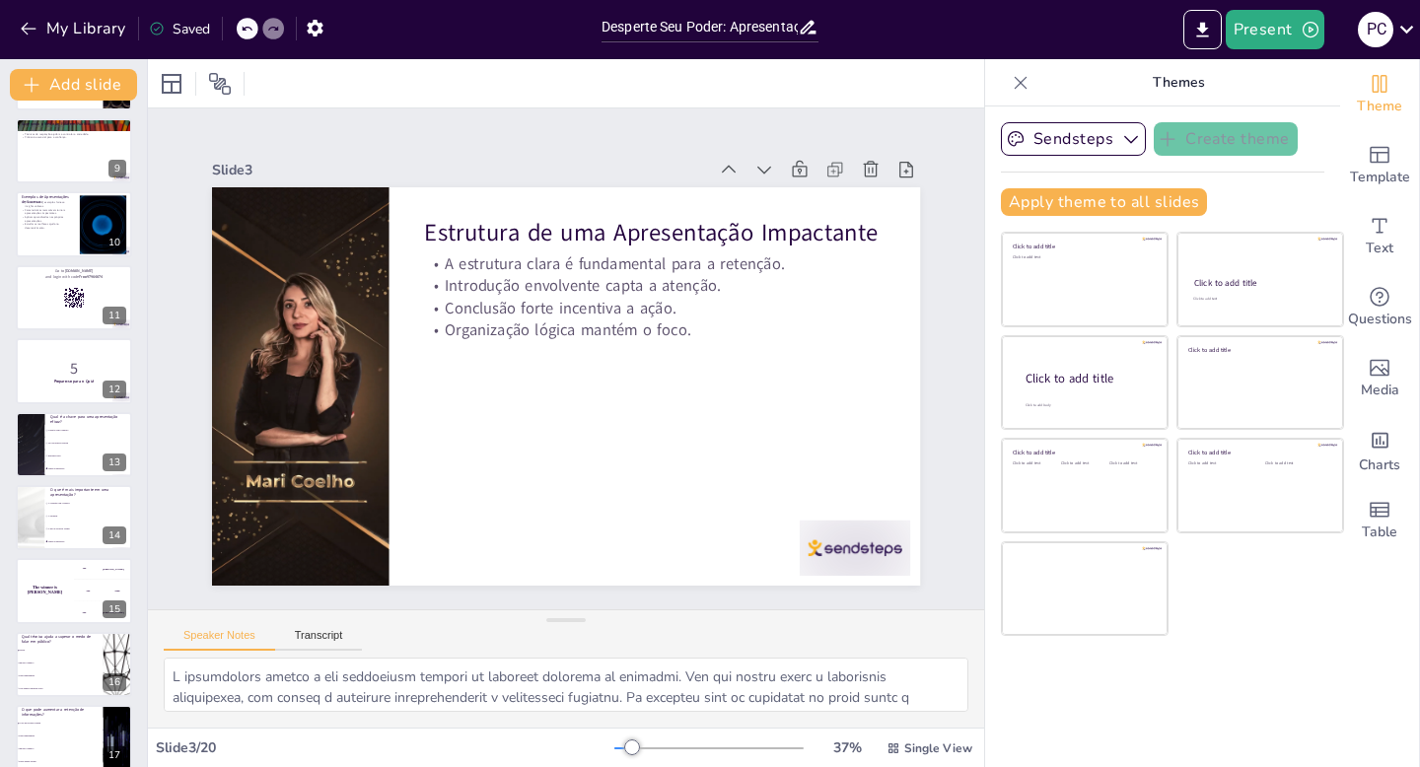
checkbox input "true"
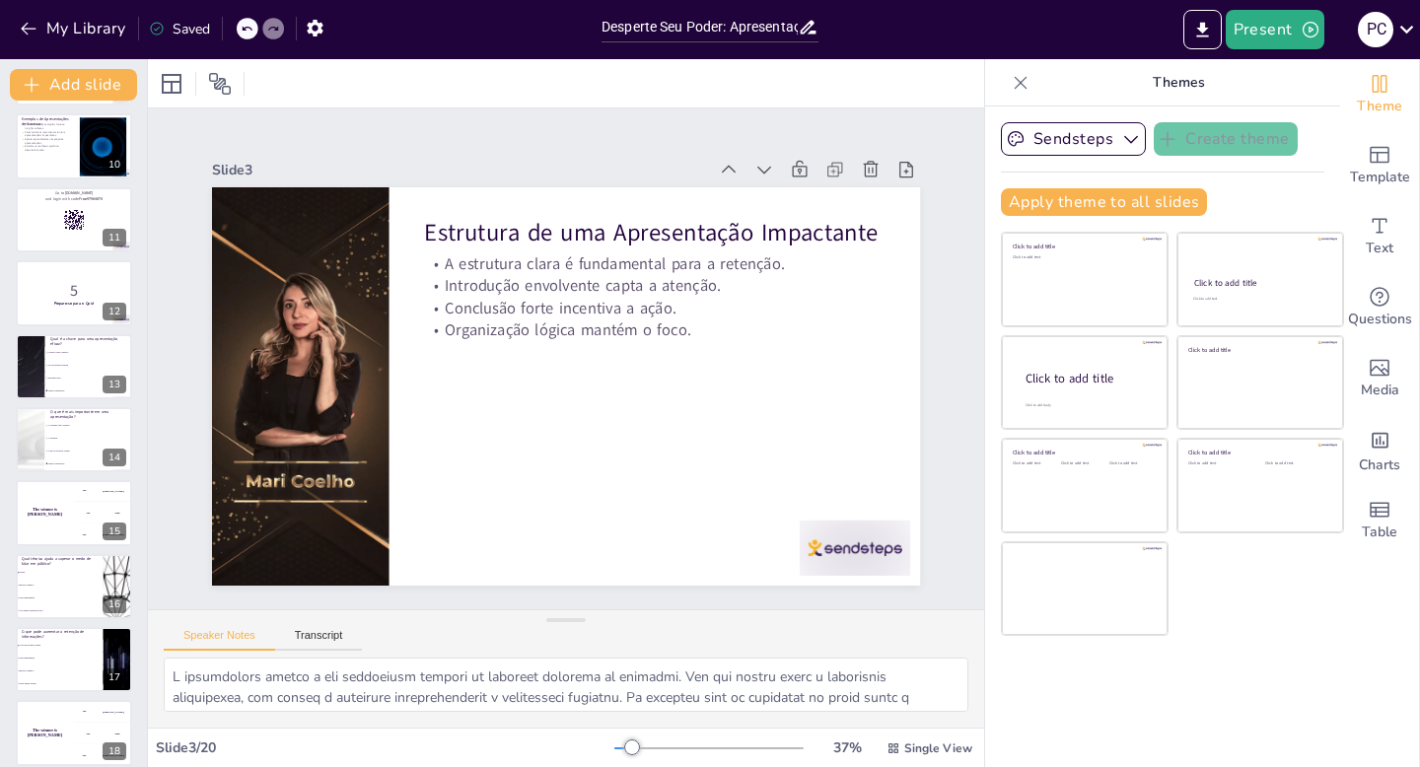
checkbox input "true"
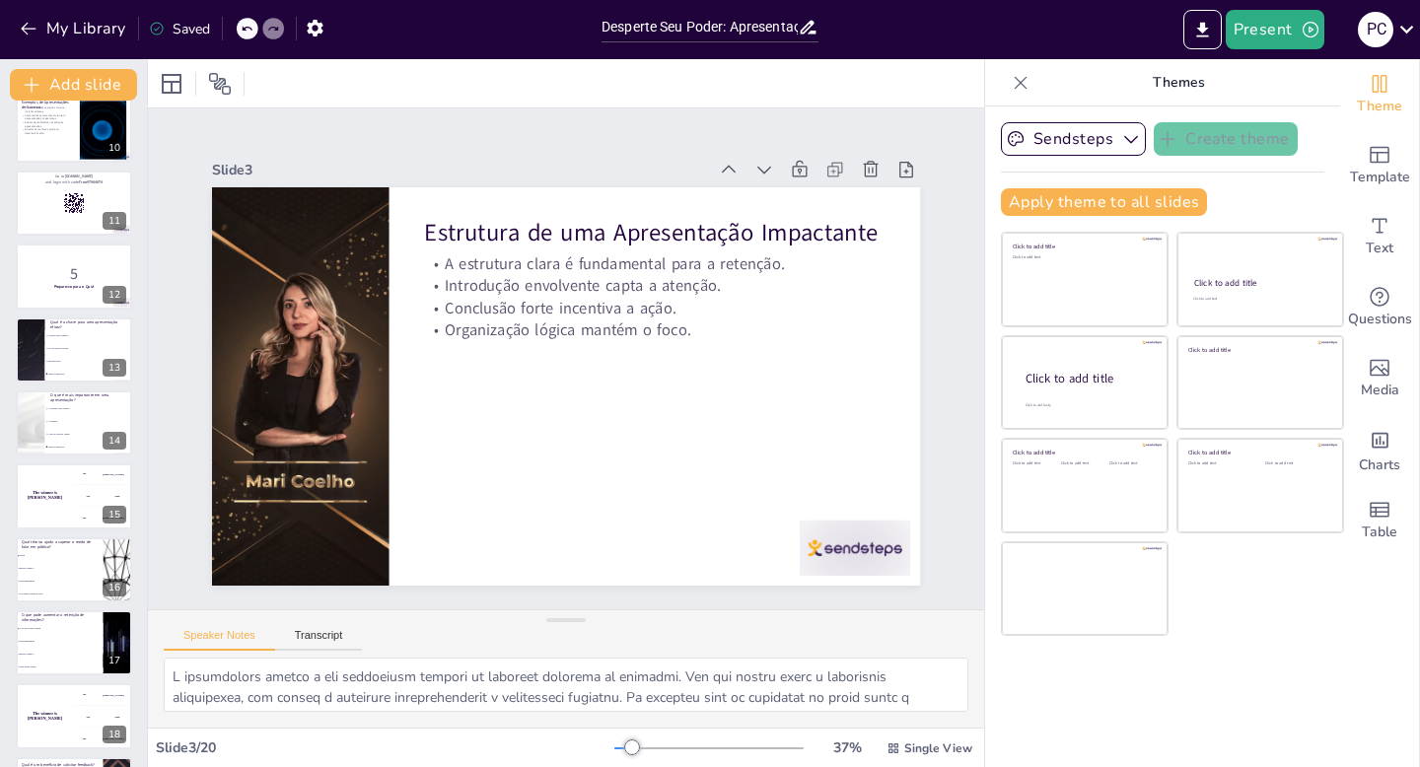
checkbox input "true"
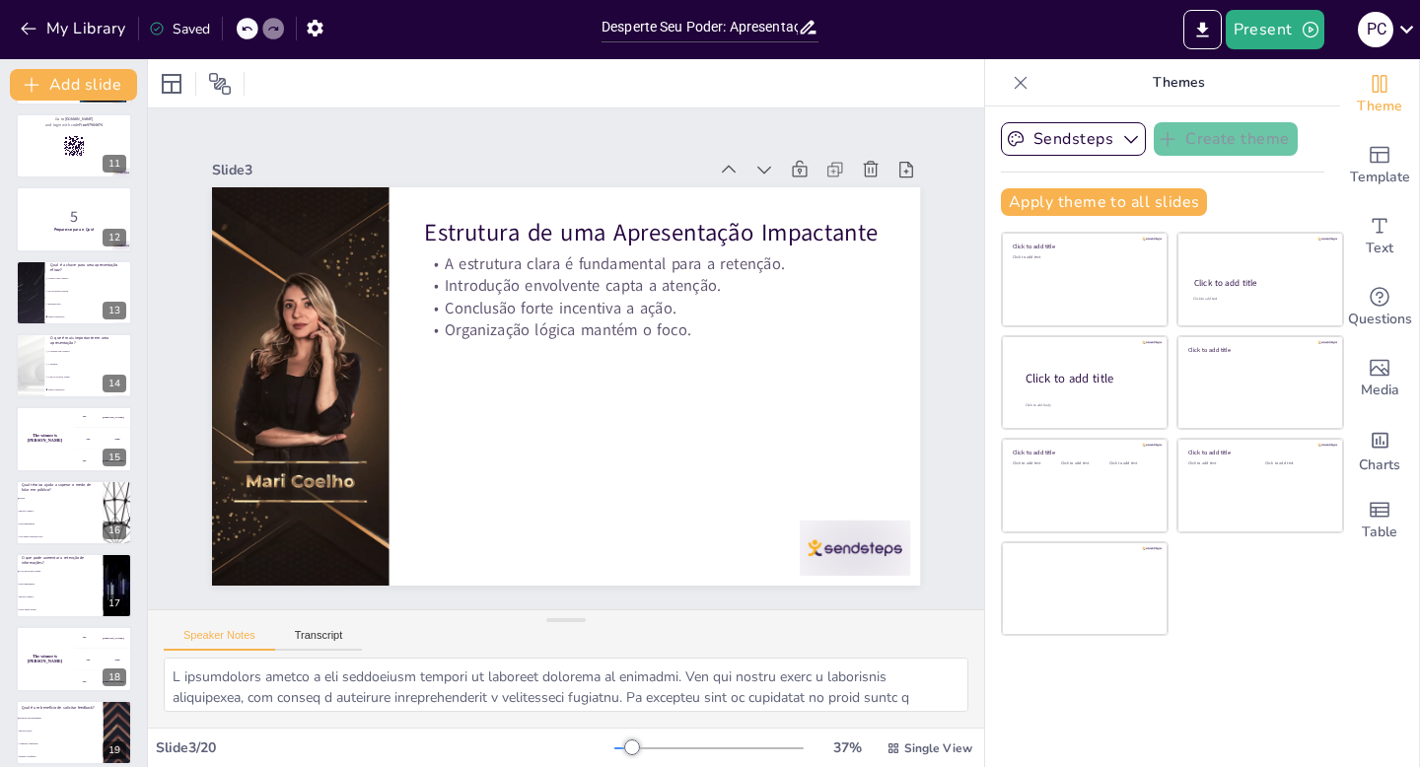
checkbox input "true"
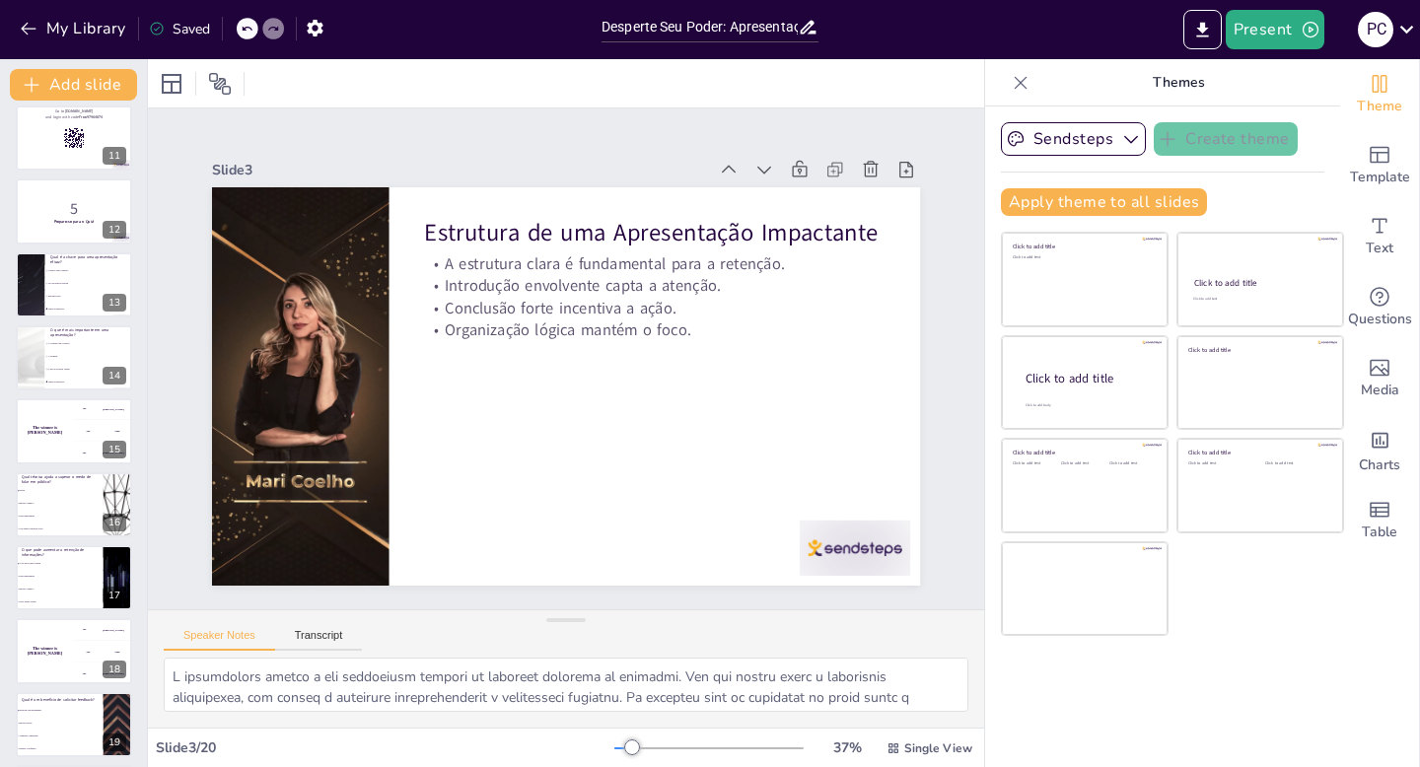
checkbox input "true"
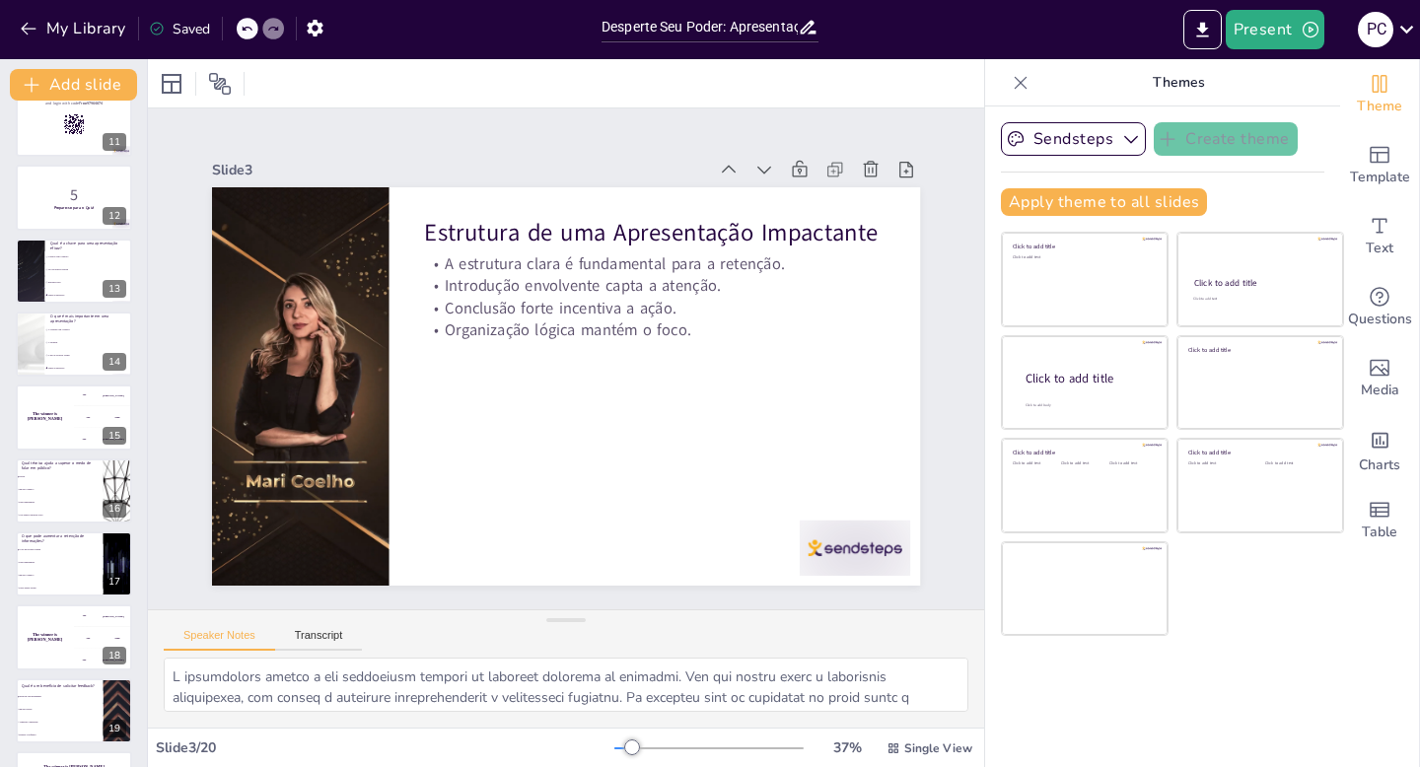
checkbox input "true"
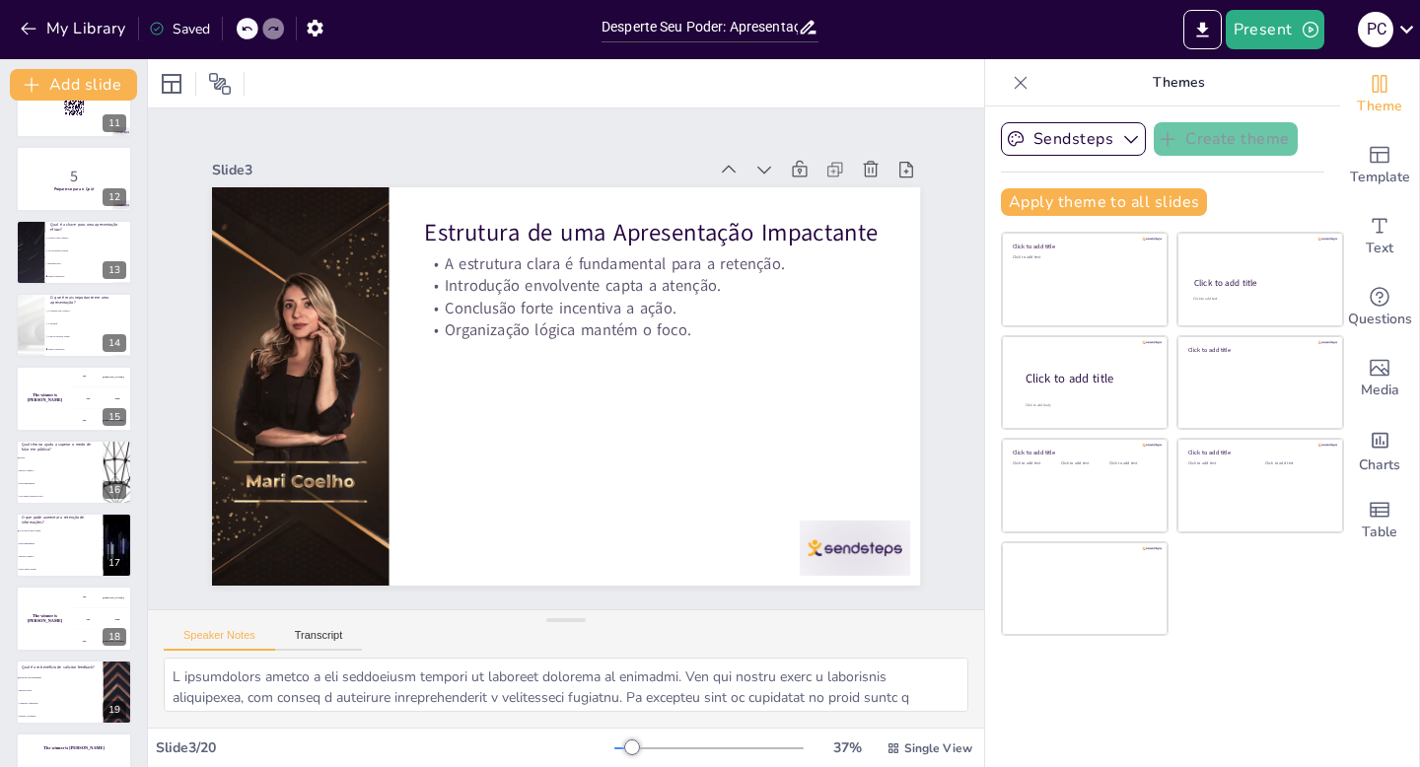
checkbox input "true"
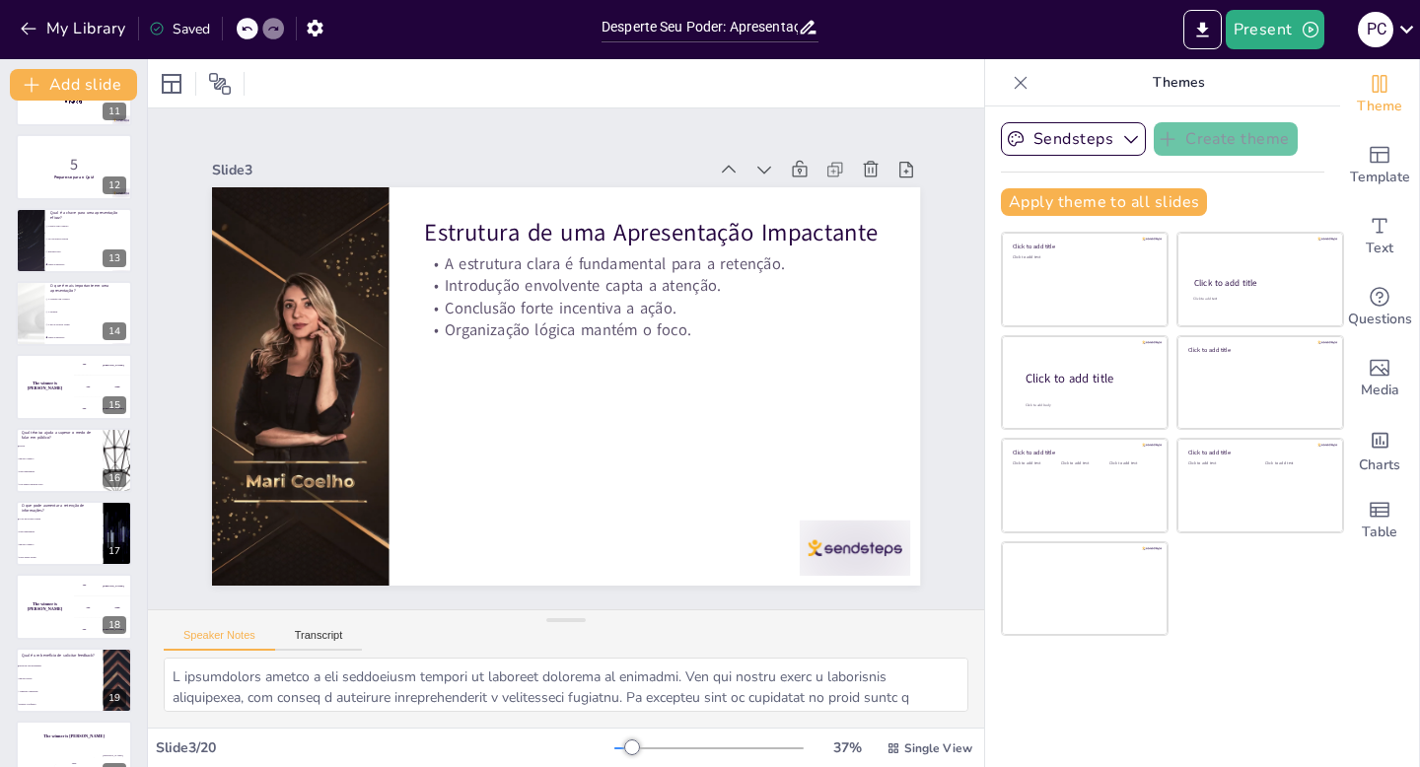
checkbox input "true"
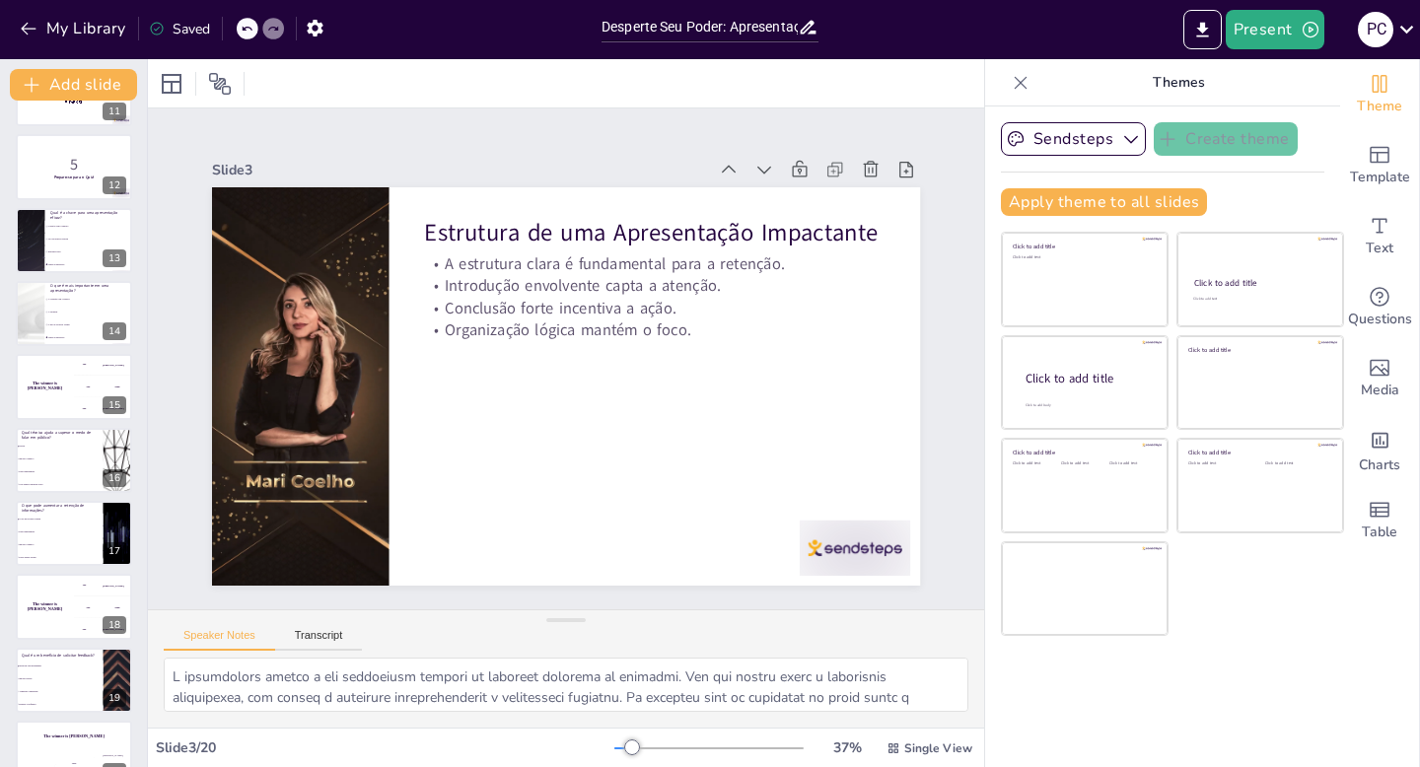
checkbox input "true"
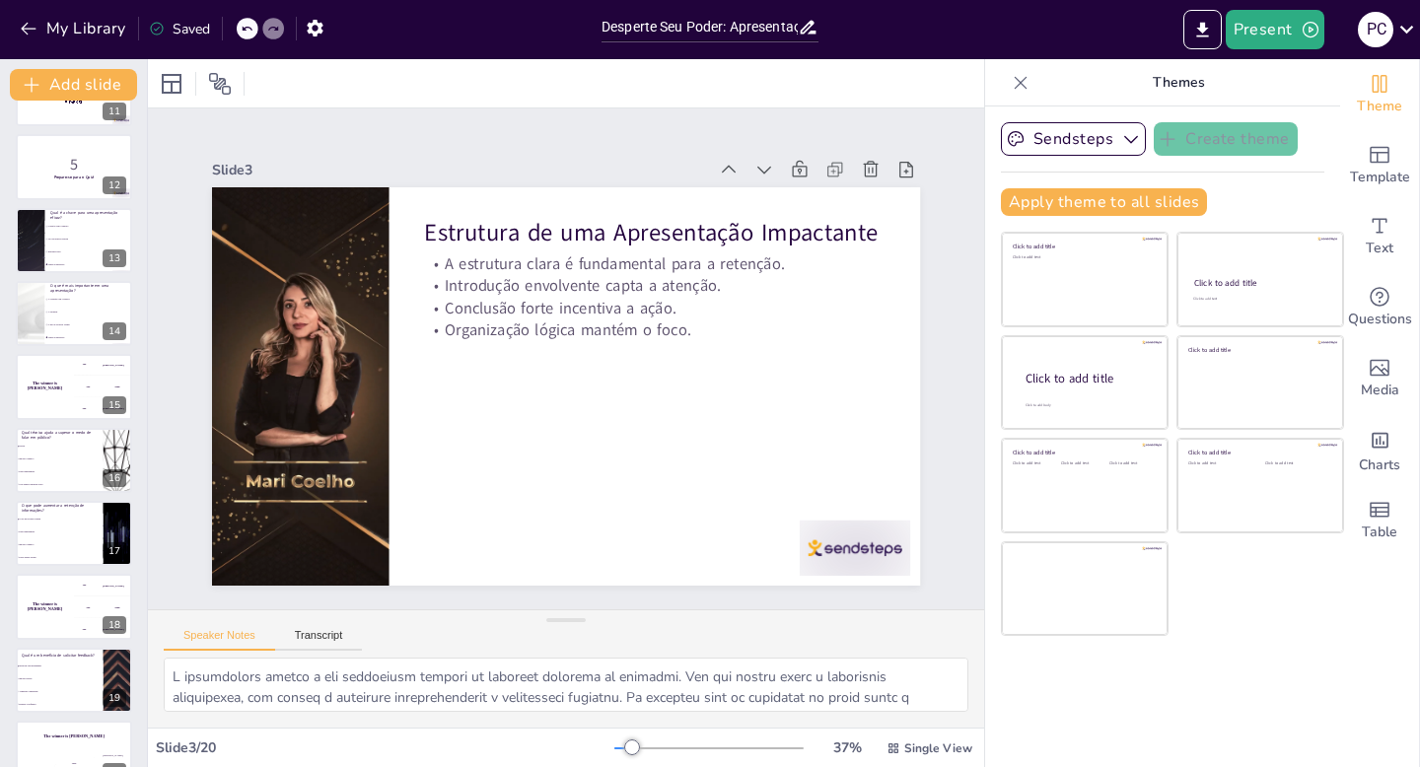
scroll to position [823, 0]
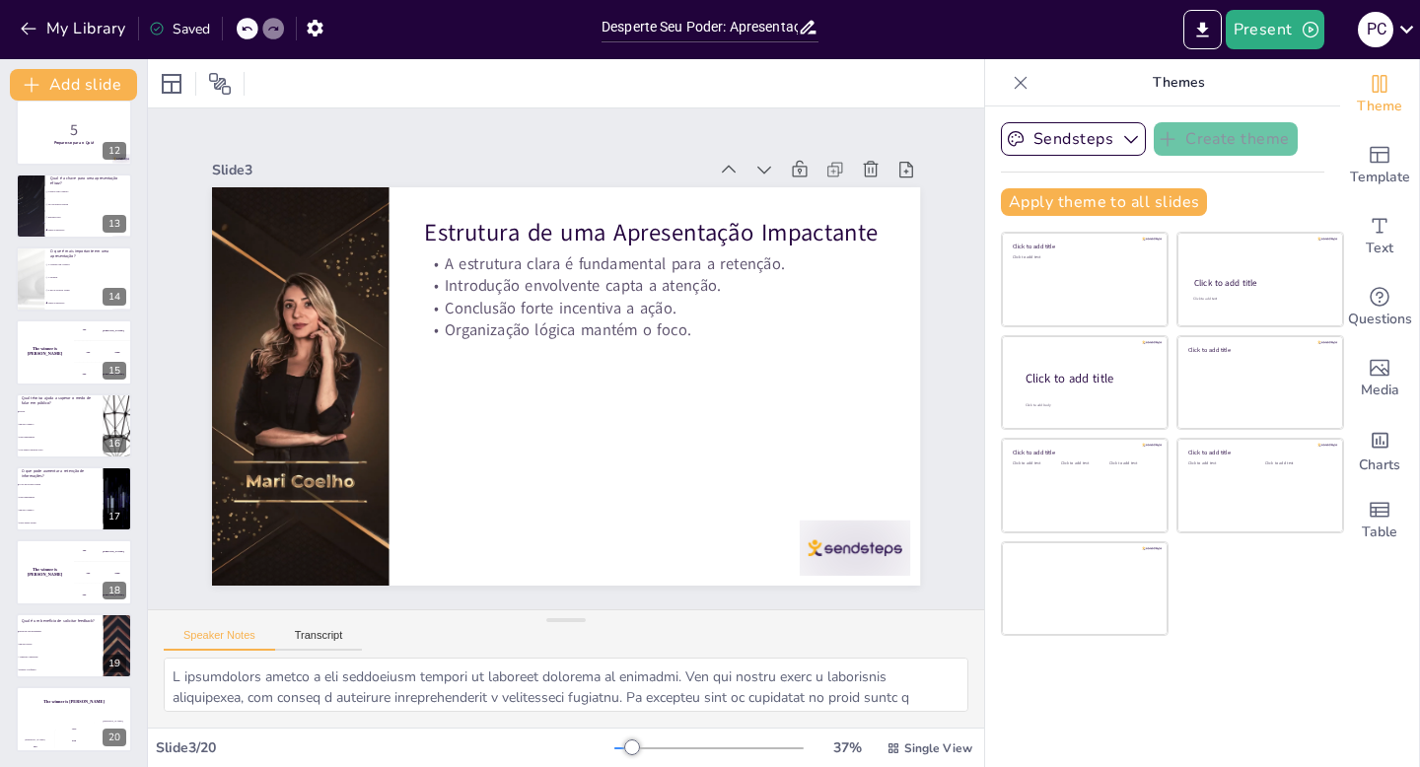
checkbox input "true"
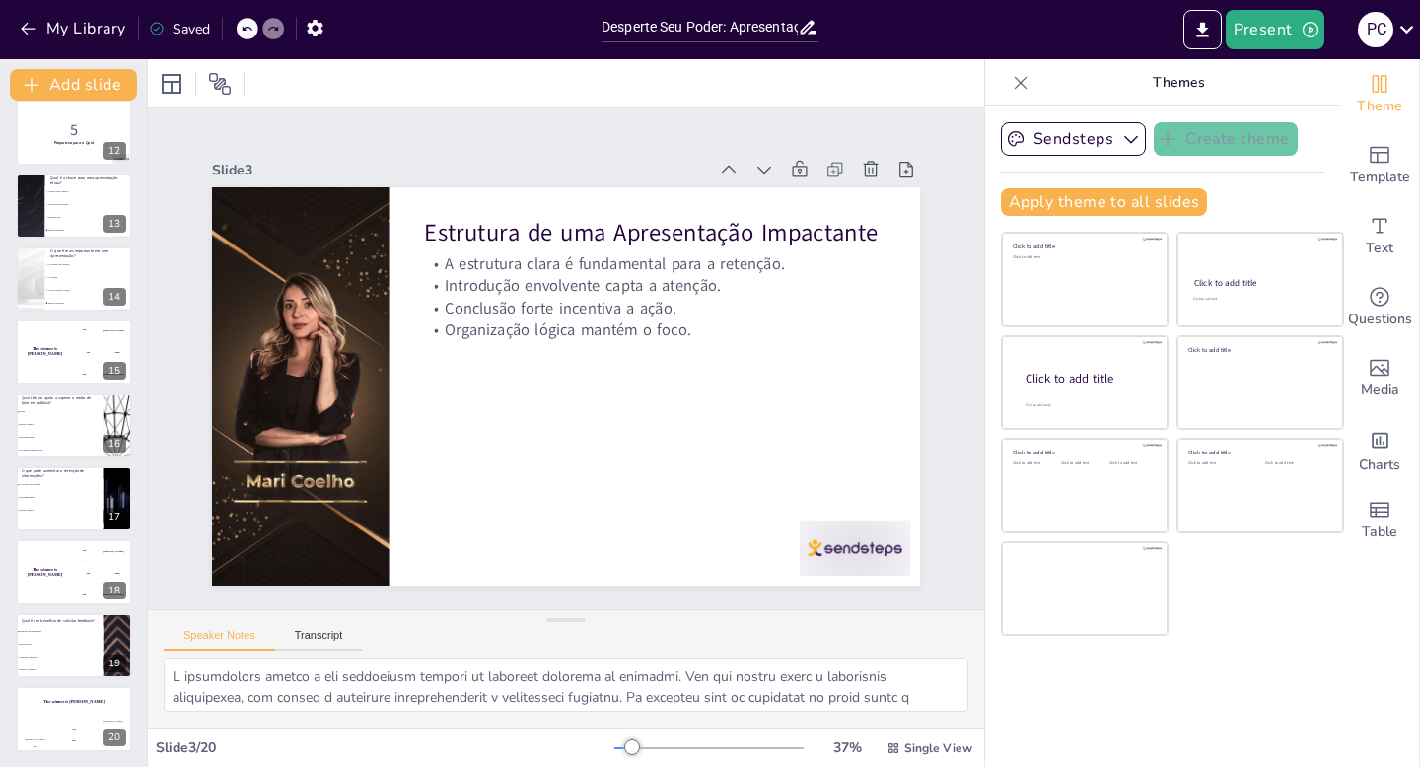
checkbox input "true"
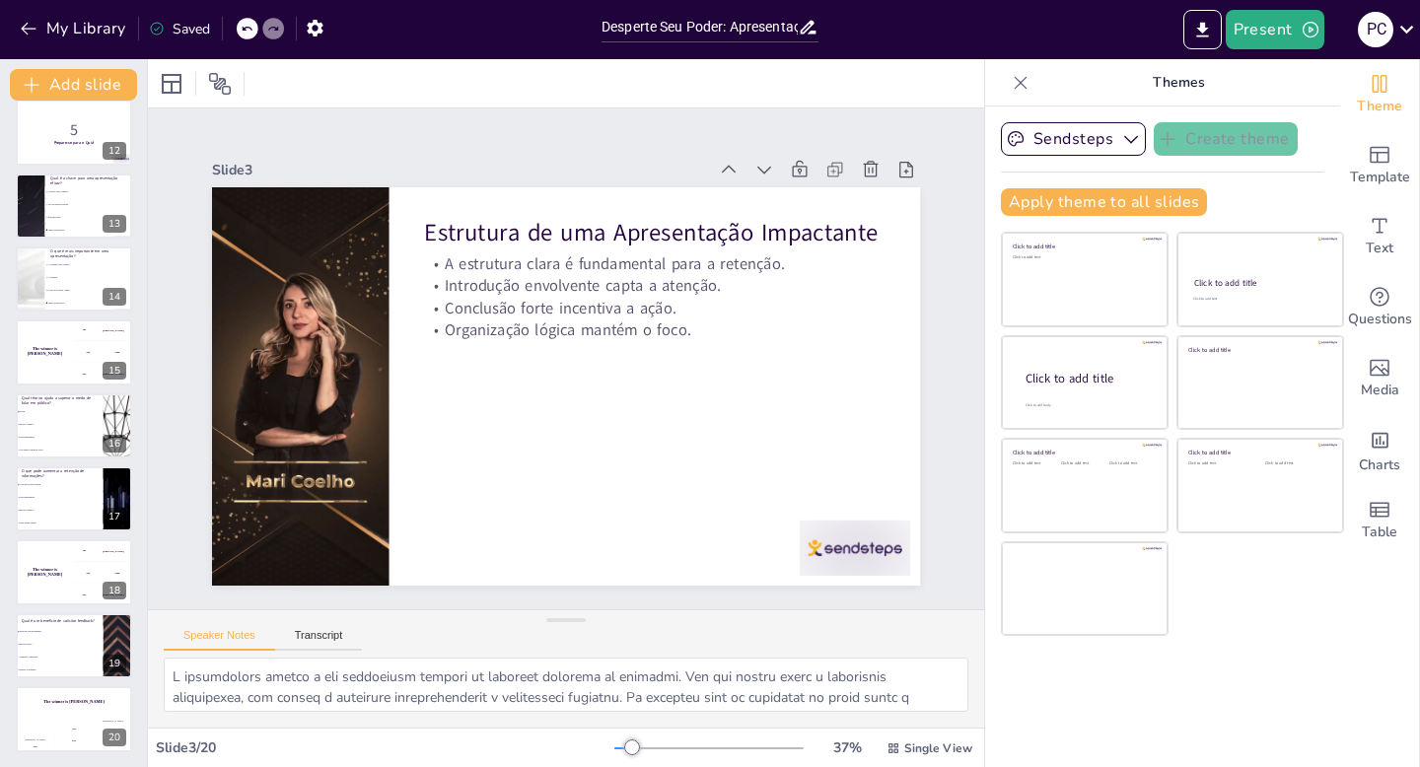
checkbox input "true"
